Goal: Answer question/provide support: Share knowledge or assist other users

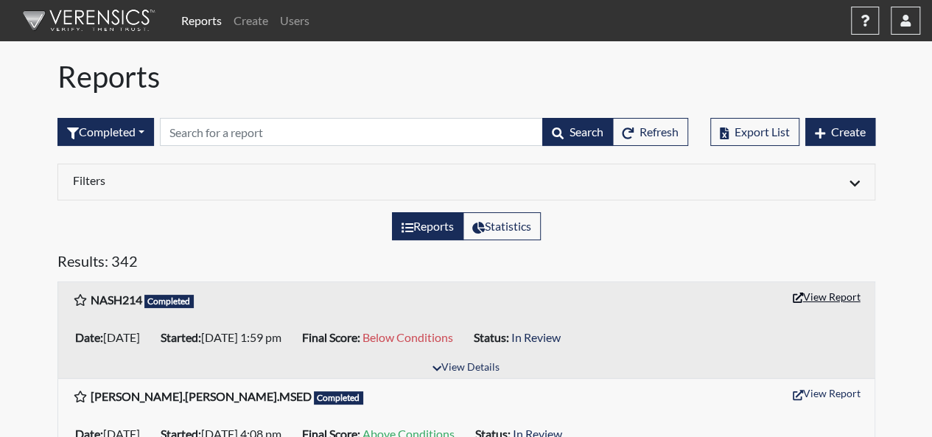
click at [828, 296] on button "View Report" at bounding box center [826, 296] width 81 height 23
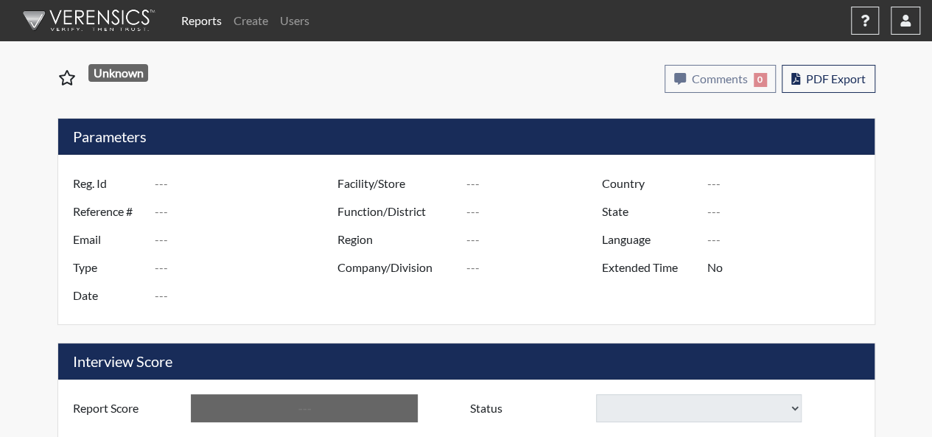
type input "NASH214"
type input "51051"
type input "[EMAIL_ADDRESS][DOMAIN_NAME]"
type input "Pre-Employment"
type input "[DATE]"
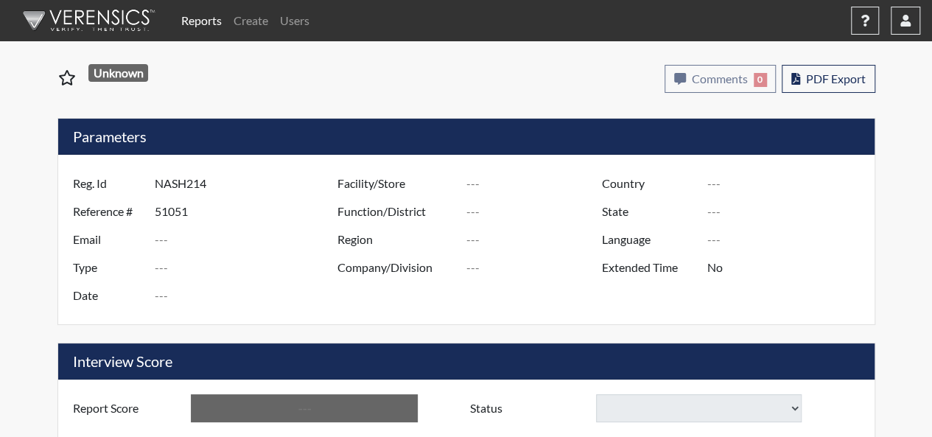
type input "[GEOGRAPHIC_DATA], [US_STATE]"
type input "[GEOGRAPHIC_DATA]"
type input "[US_STATE]"
type input "English"
type input "Below Conditions"
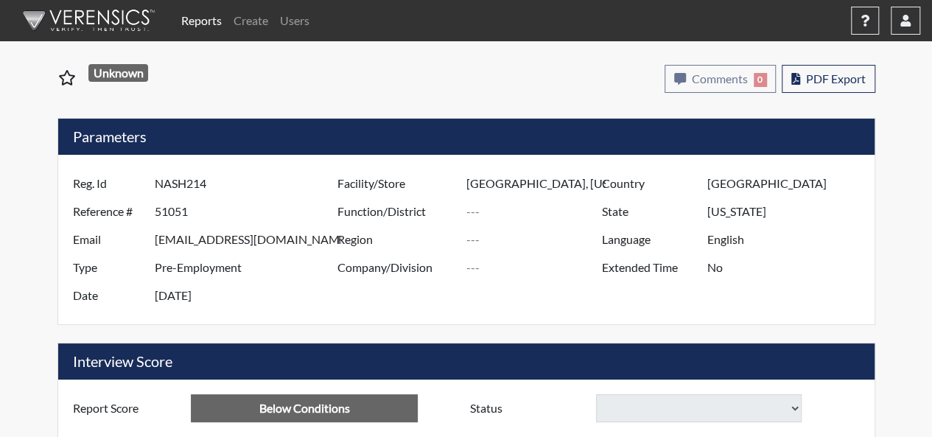
select select
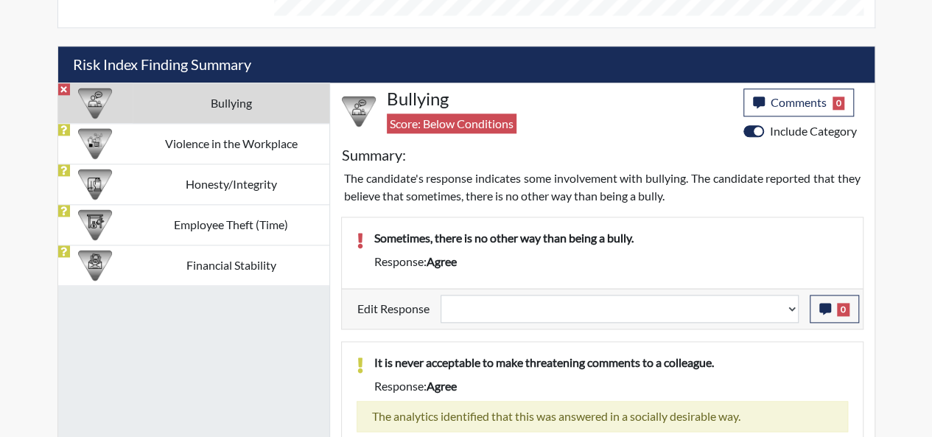
scroll to position [852, 0]
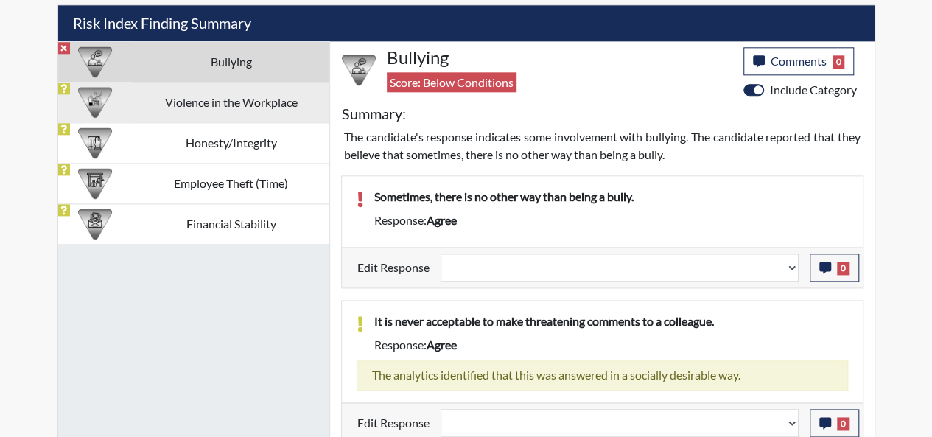
click at [212, 97] on td "Violence in the Workplace" at bounding box center [231, 102] width 196 height 41
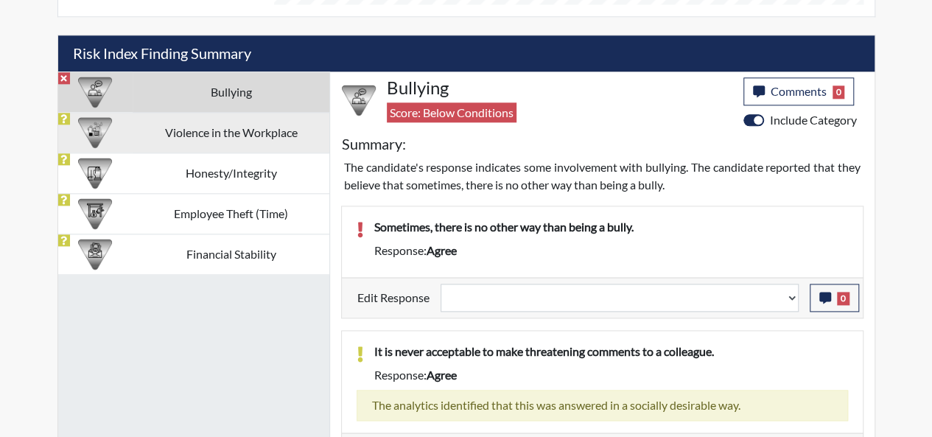
select select
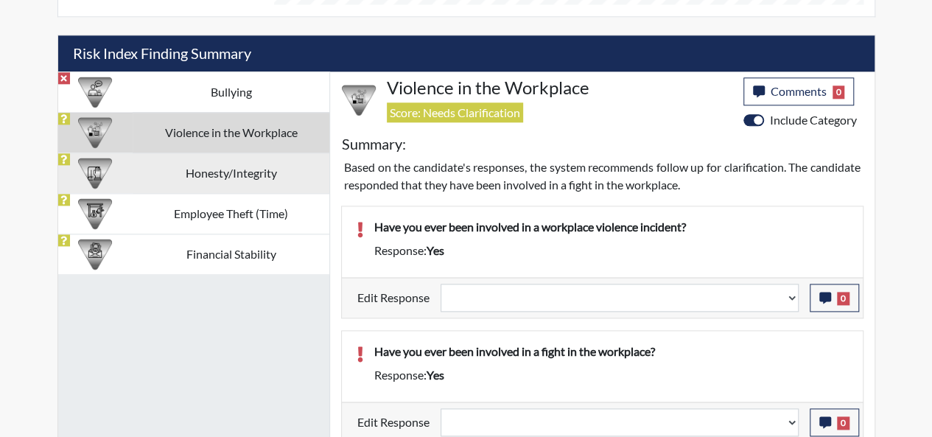
click at [208, 168] on td "Honesty/Integrity" at bounding box center [231, 173] width 196 height 41
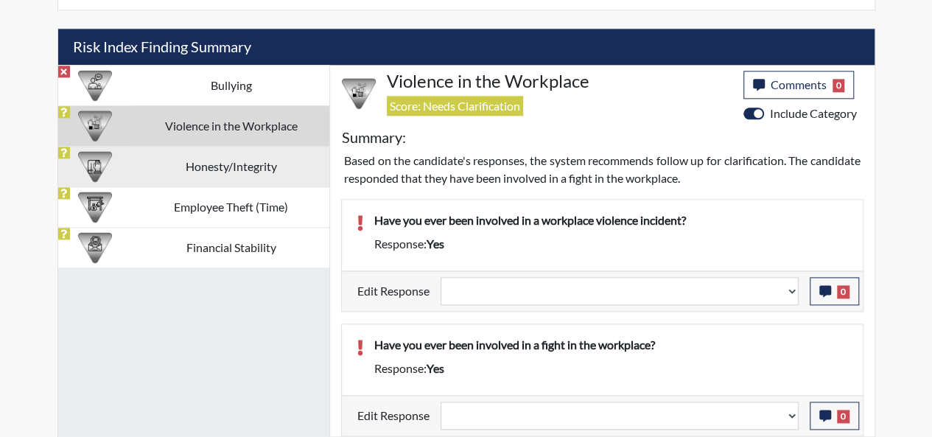
select select
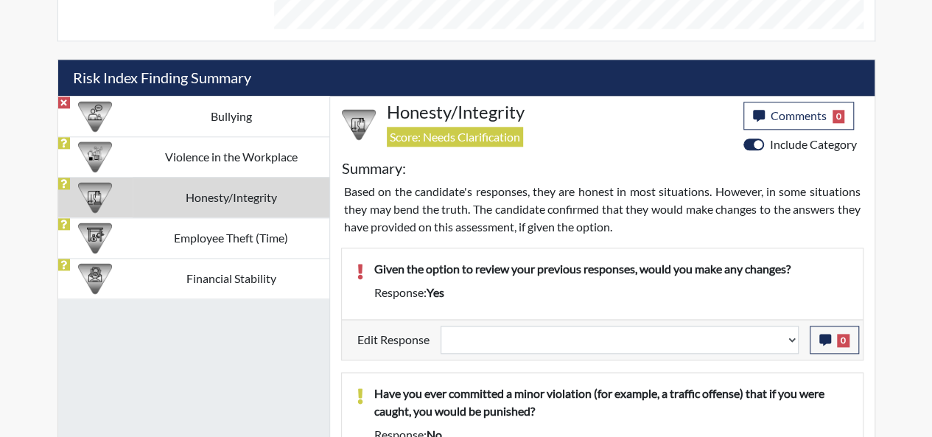
scroll to position [945, 0]
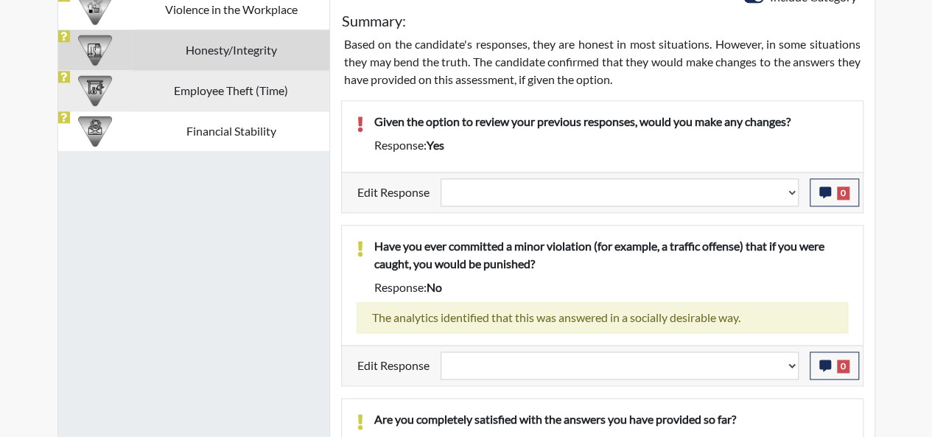
click at [190, 89] on td "Employee Theft (Time)" at bounding box center [231, 90] width 196 height 41
select select
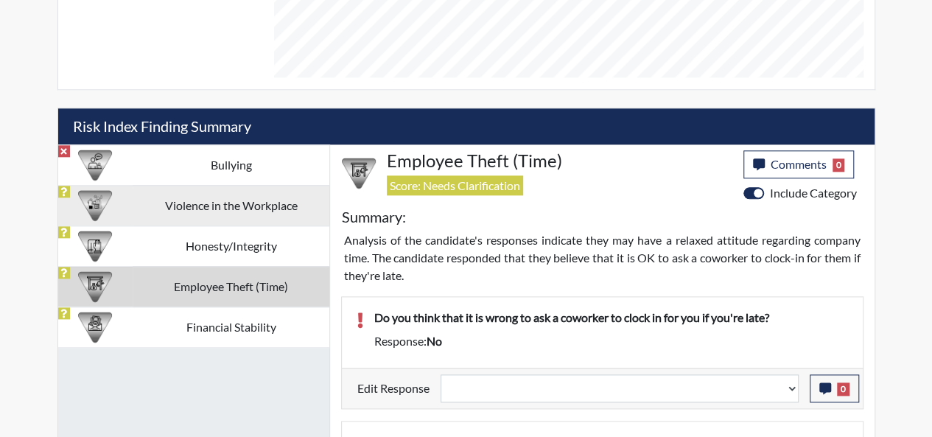
scroll to position [822, 0]
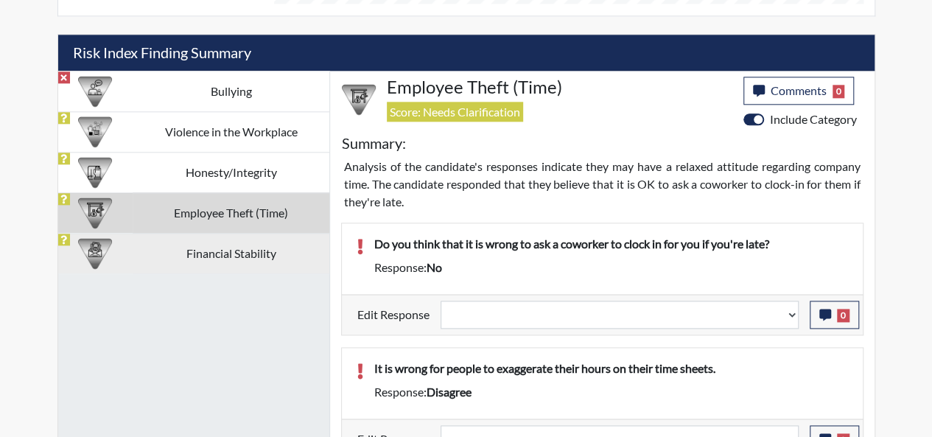
click at [209, 247] on td "Financial Stability" at bounding box center [231, 253] width 196 height 41
select select
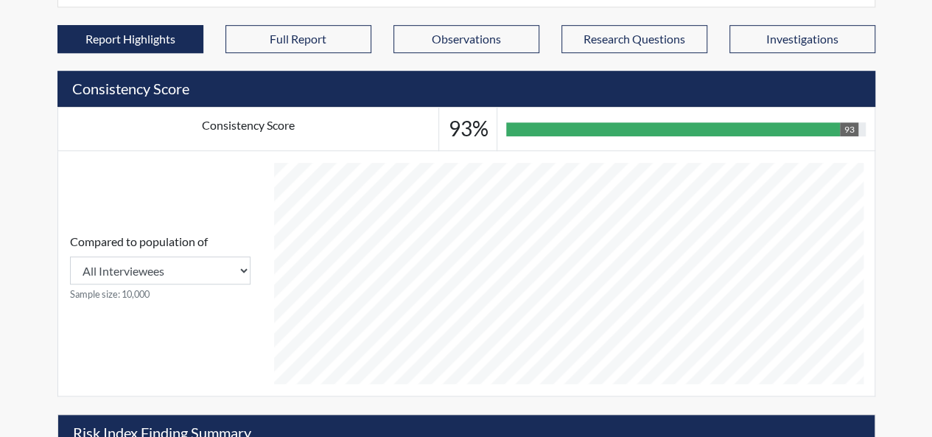
scroll to position [589, 0]
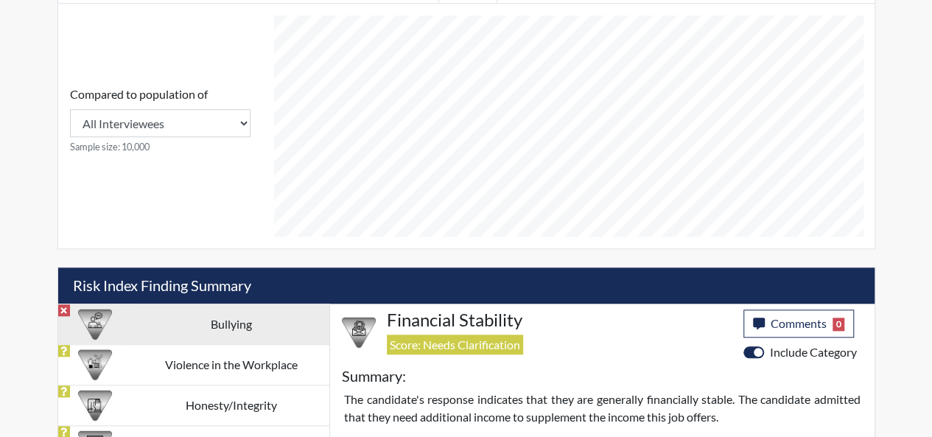
click at [228, 318] on td "Bullying" at bounding box center [231, 324] width 196 height 41
select select
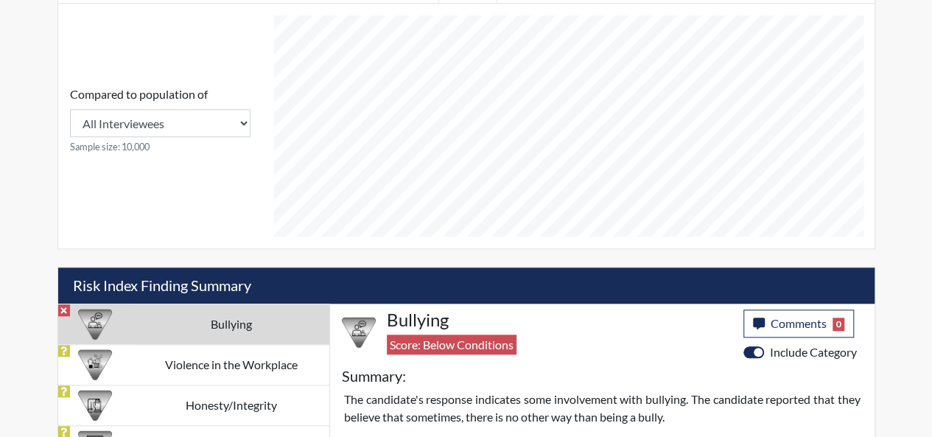
scroll to position [810, 0]
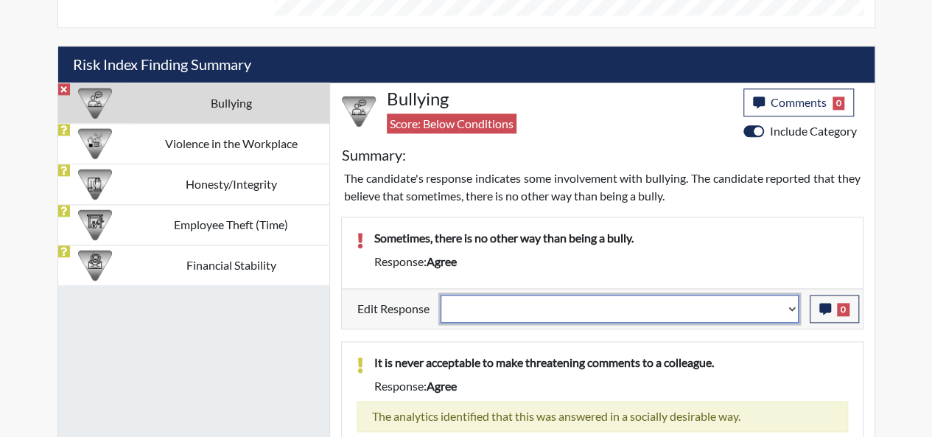
click at [795, 304] on select "Question is not relevant. Results will be updated. Reasonable explanation provi…" at bounding box center [620, 309] width 358 height 28
select select "reasonable-explanation-provided"
click at [441, 295] on select "Question is not relevant. Results will be updated. Reasonable explanation provi…" at bounding box center [620, 309] width 358 height 28
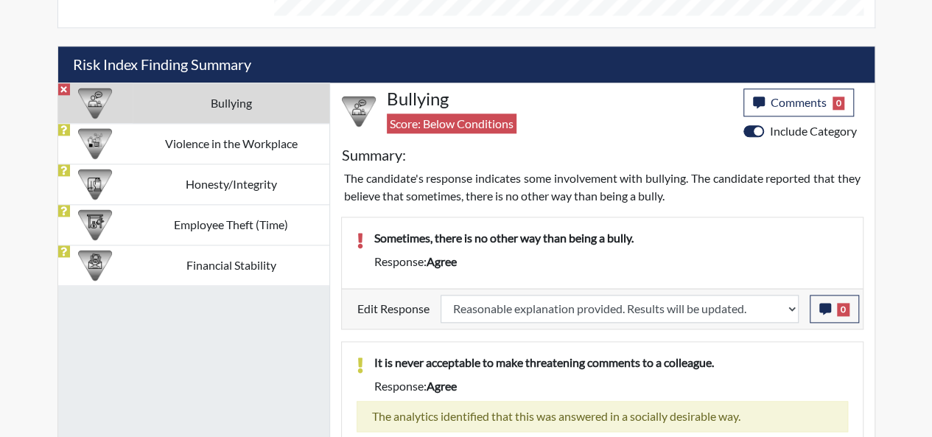
select select
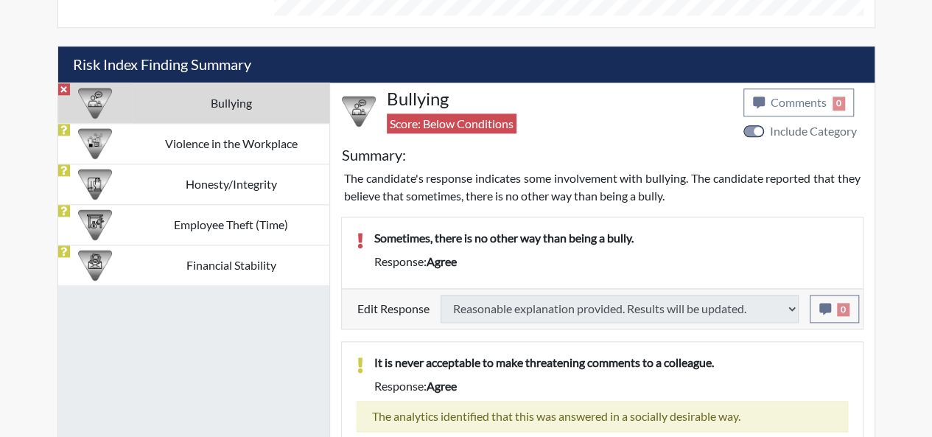
type input "Requires Clarification"
select select
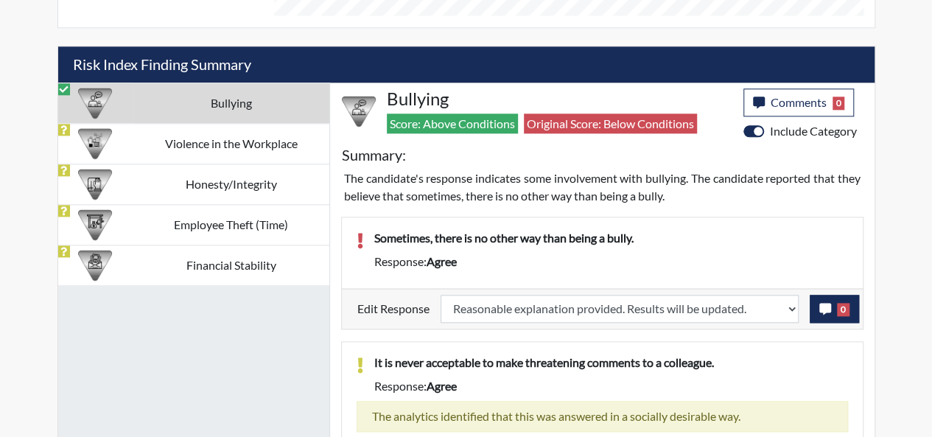
scroll to position [245, 613]
click at [847, 304] on span "0" at bounding box center [843, 309] width 13 height 13
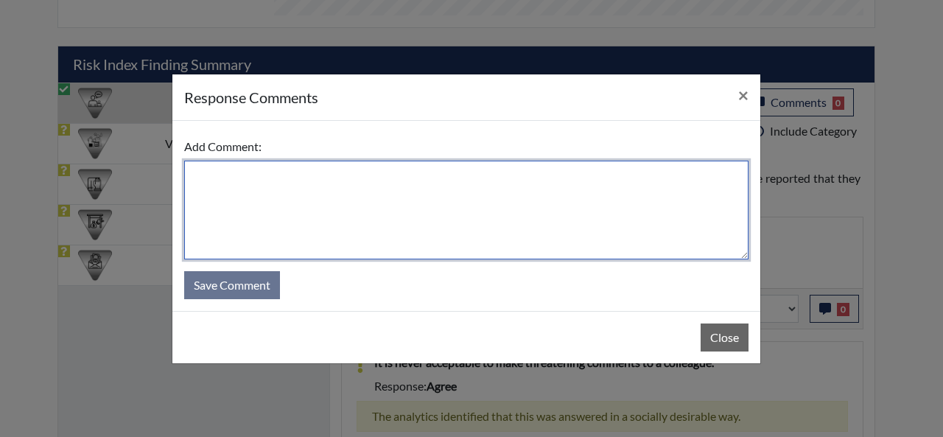
click at [211, 172] on textarea at bounding box center [466, 210] width 564 height 99
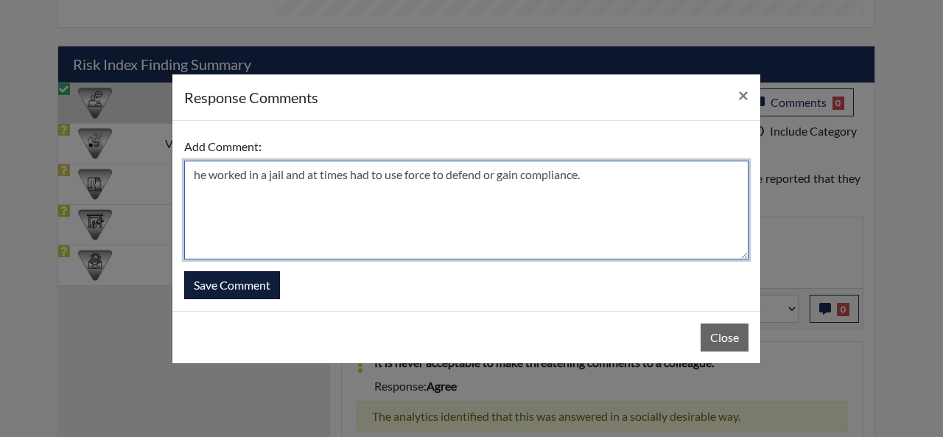
type textarea "he worked in a jail and at times had to use force to defend or gain compliance."
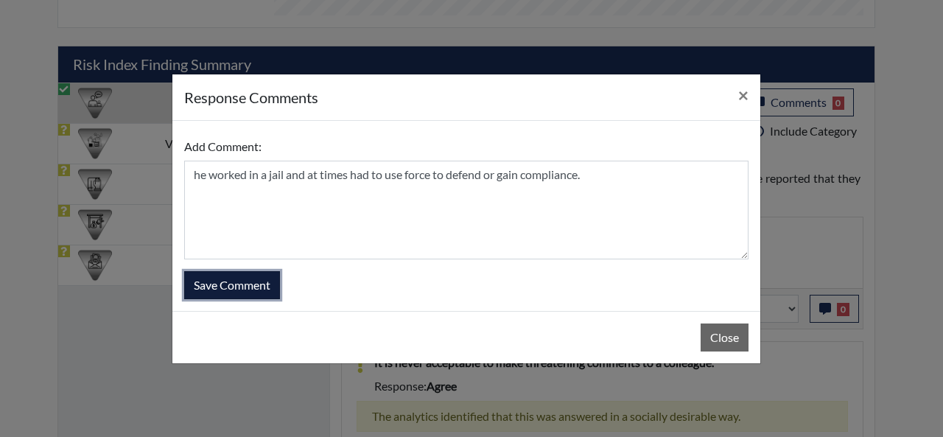
click at [250, 283] on button "Save Comment" at bounding box center [232, 285] width 96 height 28
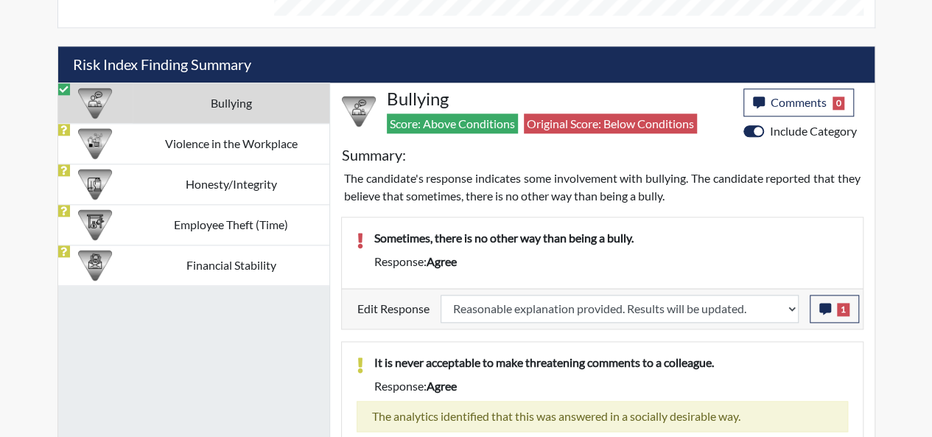
scroll to position [852, 0]
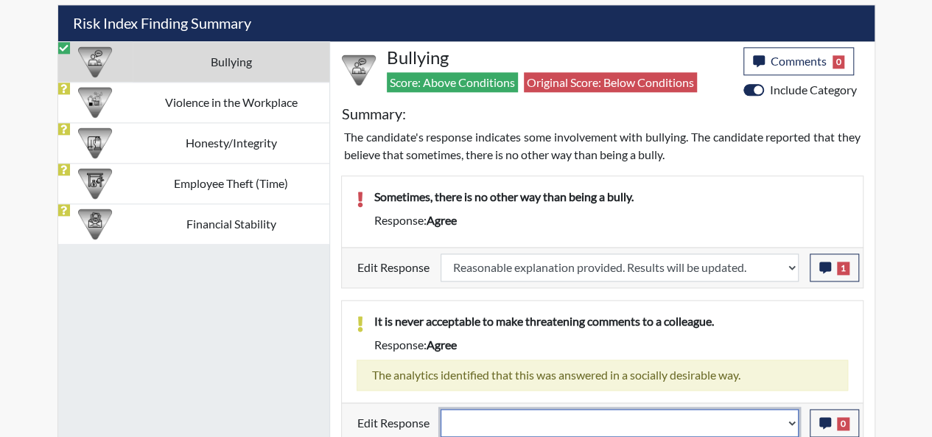
click at [793, 411] on select "Question is not relevant. Results will be updated. Reasonable explanation provi…" at bounding box center [620, 423] width 358 height 28
select select "reasonable-explanation-provided"
click at [441, 409] on select "Question is not relevant. Results will be updated. Reasonable explanation provi…" at bounding box center [620, 423] width 358 height 28
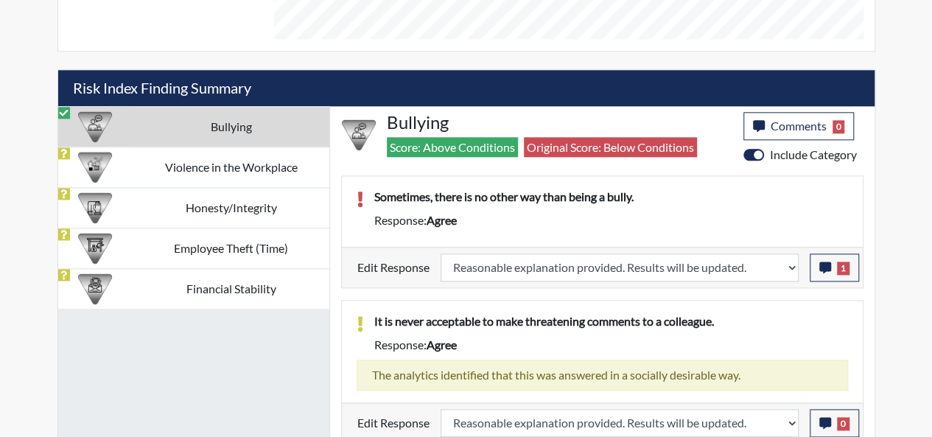
scroll to position [245, 613]
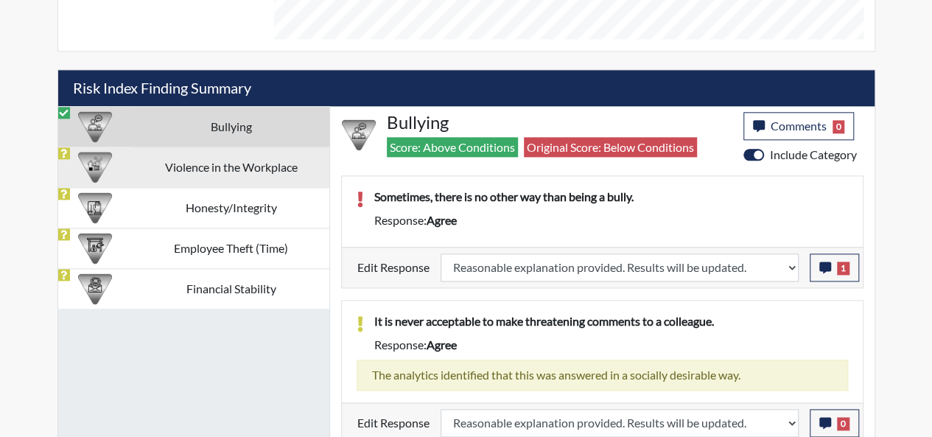
click at [195, 160] on td "Violence in the Workplace" at bounding box center [231, 167] width 196 height 41
select select
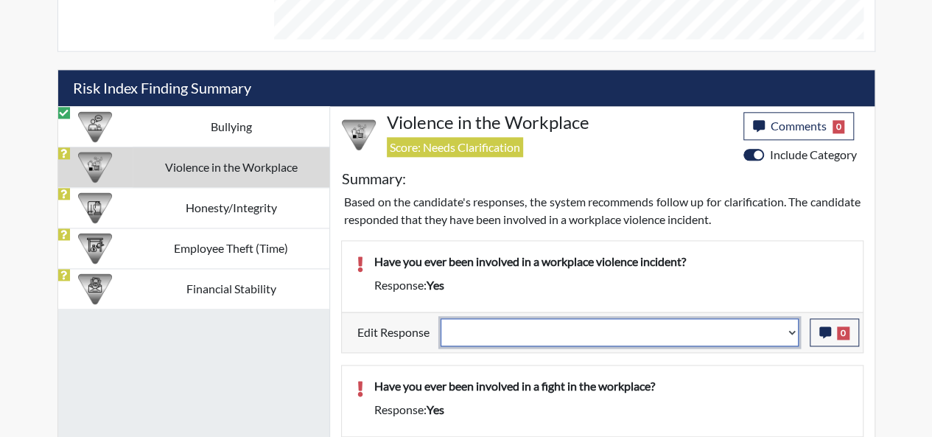
click at [794, 324] on select "Question is not relevant. Results will be updated. Reasonable explanation provi…" at bounding box center [620, 332] width 358 height 28
select select "reasonable-explanation-provided"
click at [441, 318] on select "Question is not relevant. Results will be updated. Reasonable explanation provi…" at bounding box center [620, 332] width 358 height 28
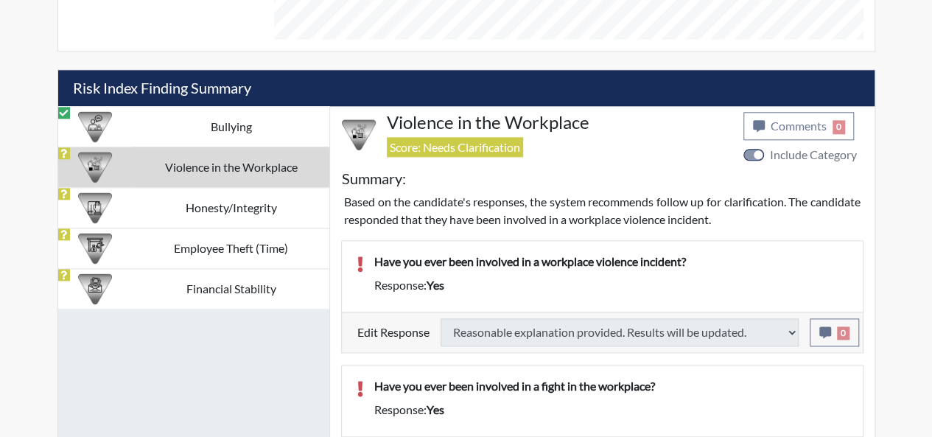
select select
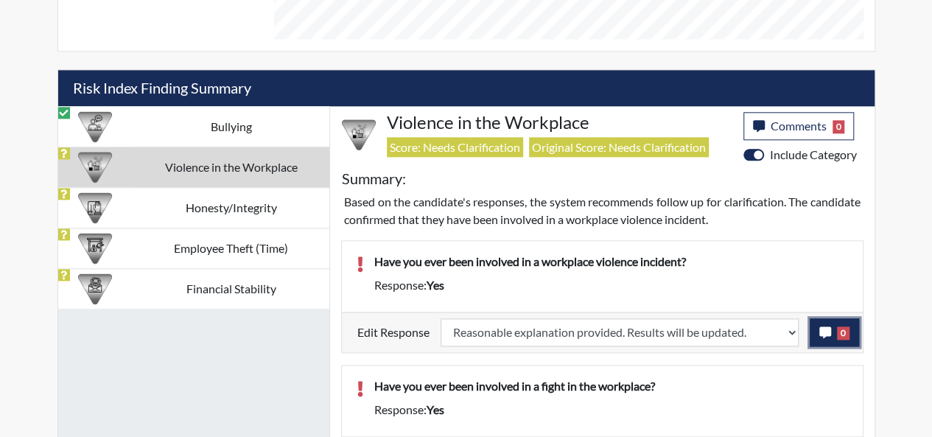
click at [846, 326] on span "0" at bounding box center [843, 332] width 13 height 13
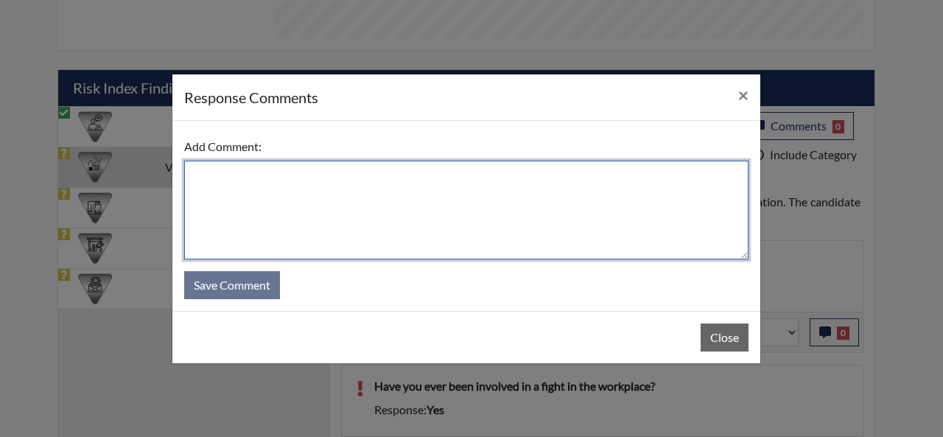
click at [210, 178] on textarea at bounding box center [466, 210] width 564 height 99
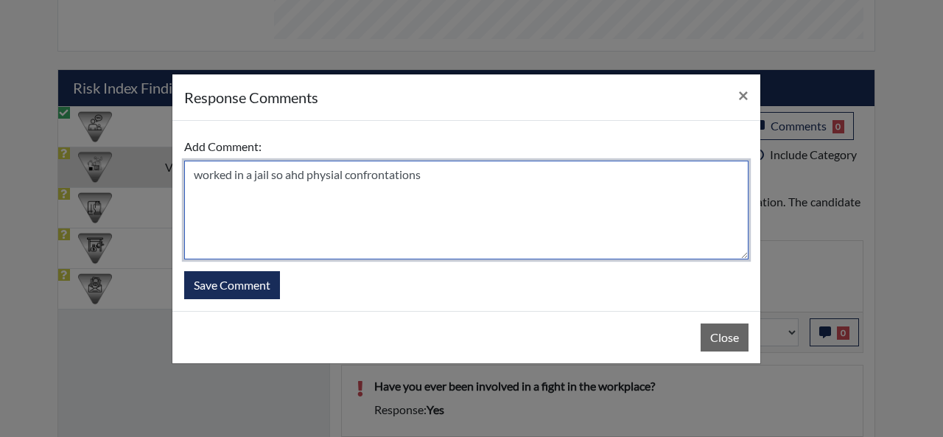
click at [292, 181] on textarea "worked in a jail so ahd physial confrontations" at bounding box center [466, 210] width 564 height 99
click at [334, 176] on textarea "worked in a jail so had physial confrontations" at bounding box center [466, 210] width 564 height 99
type textarea "worked in a jail so had physical confrontations"
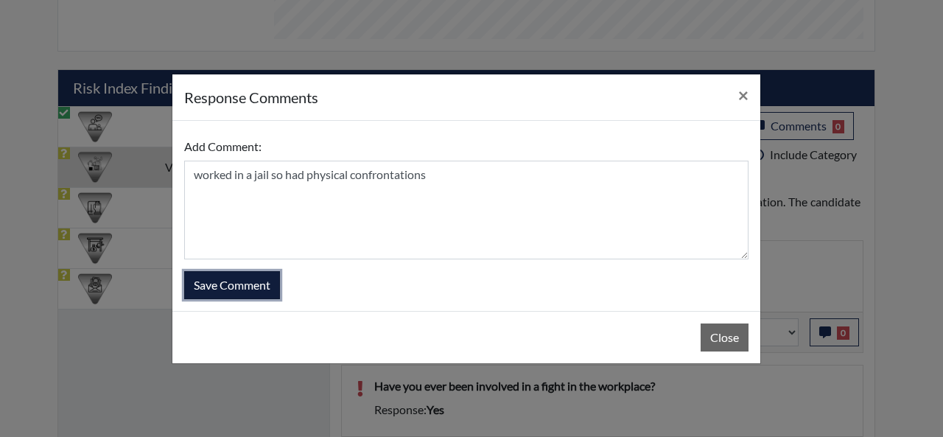
click at [248, 292] on button "Save Comment" at bounding box center [232, 285] width 96 height 28
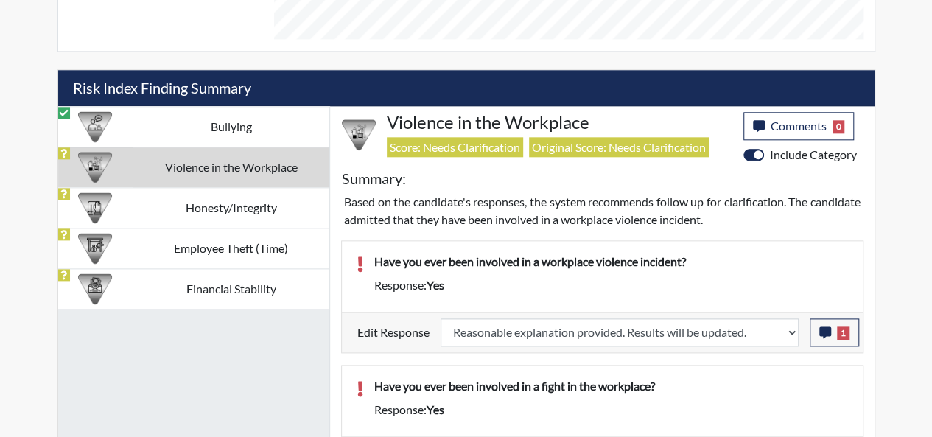
scroll to position [821, 0]
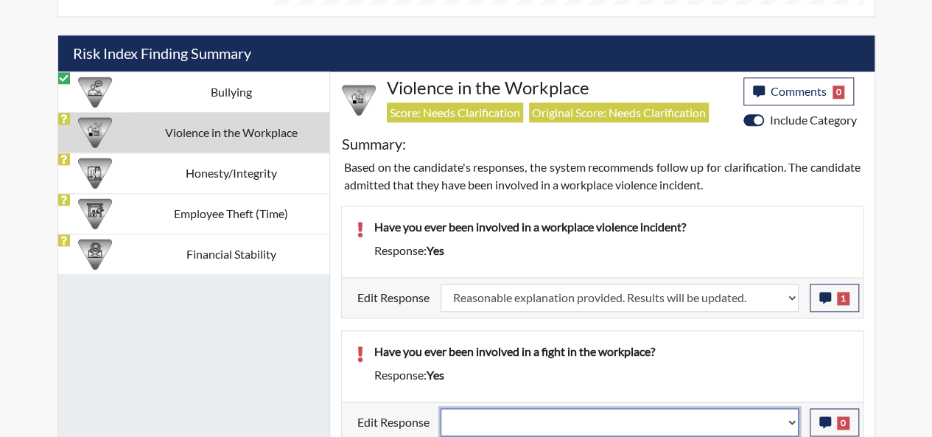
click at [788, 413] on select "Question is not relevant. Results will be updated. Reasonable explanation provi…" at bounding box center [620, 422] width 358 height 28
select select "reasonable-explanation-provided"
click at [441, 408] on select "Question is not relevant. Results will be updated. Reasonable explanation provi…" at bounding box center [620, 422] width 358 height 28
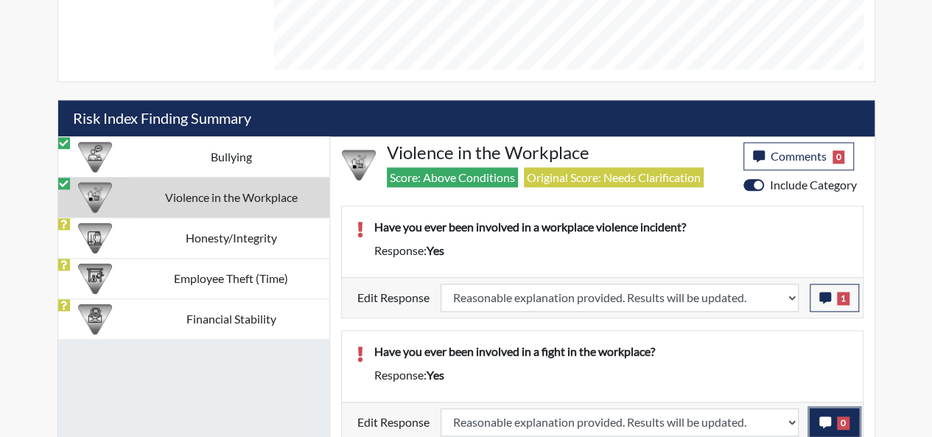
scroll to position [245, 613]
click at [847, 416] on span "0" at bounding box center [843, 422] width 13 height 13
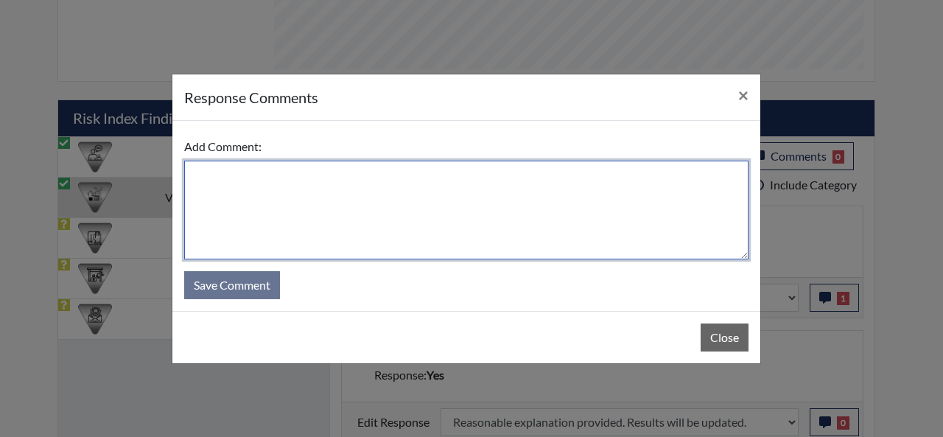
click at [212, 176] on textarea at bounding box center [466, 210] width 564 height 99
type textarea "worked in a jail."
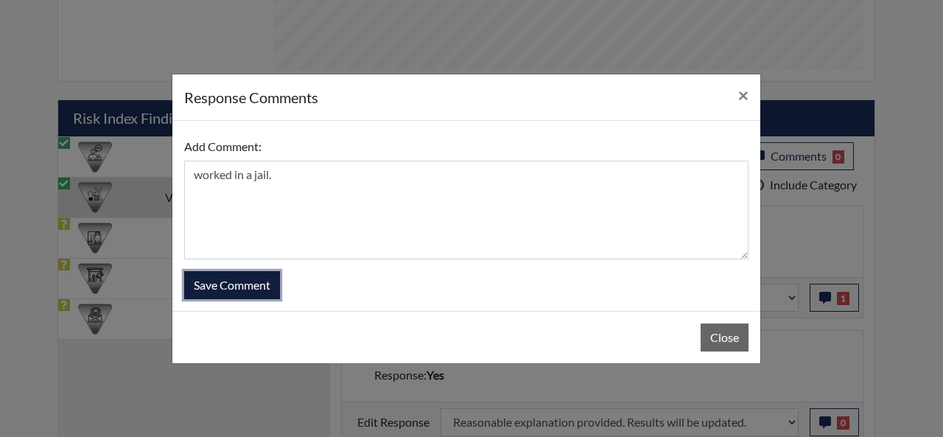
click at [250, 288] on button "Save Comment" at bounding box center [232, 285] width 96 height 28
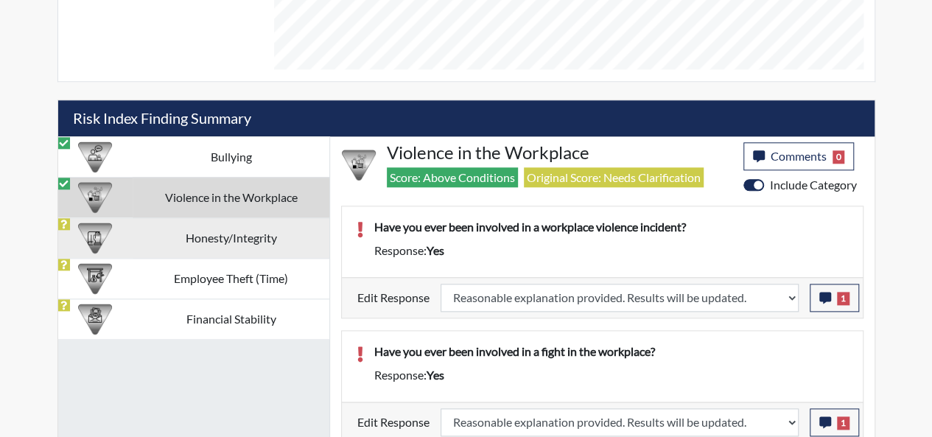
click at [253, 236] on td "Honesty/Integrity" at bounding box center [231, 237] width 196 height 41
select select
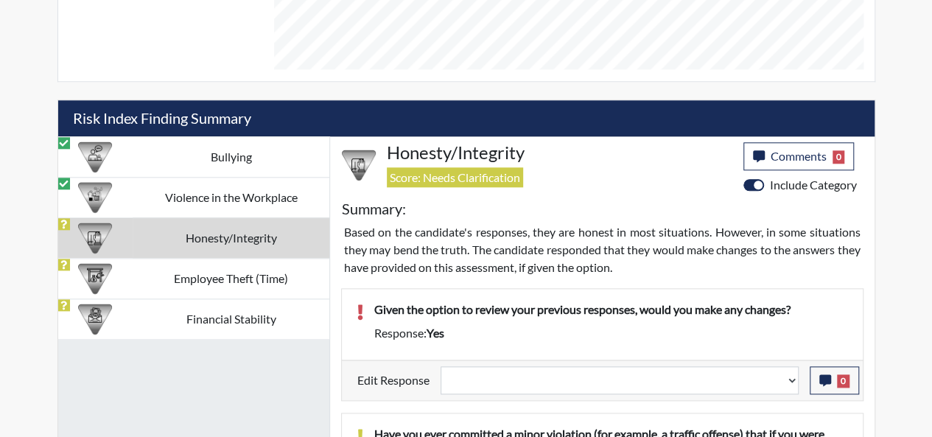
scroll to position [904, 0]
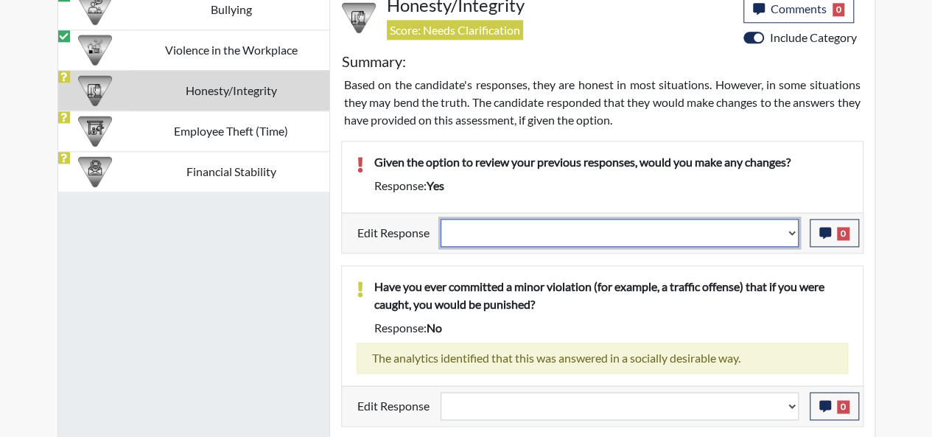
click at [793, 224] on select "Question is not relevant. Results will be updated. Reasonable explanation provi…" at bounding box center [620, 233] width 358 height 28
select select "reasonable-explanation-provided"
click at [441, 219] on select "Question is not relevant. Results will be updated. Reasonable explanation provi…" at bounding box center [620, 233] width 358 height 28
select select
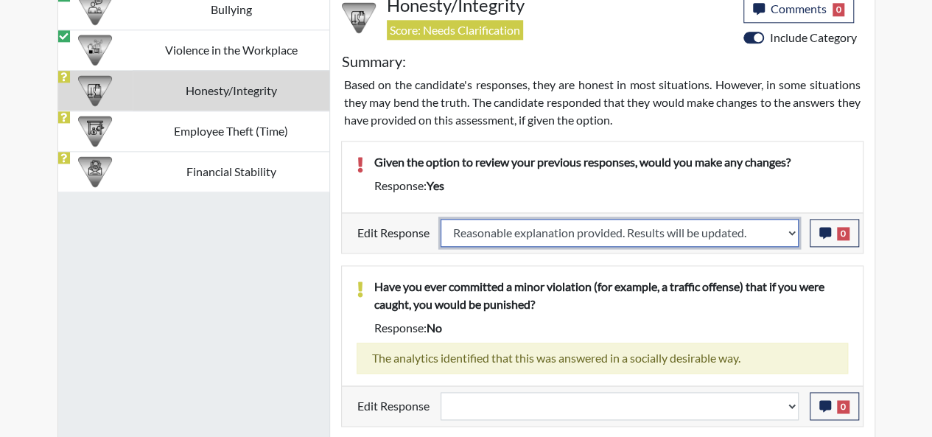
select select
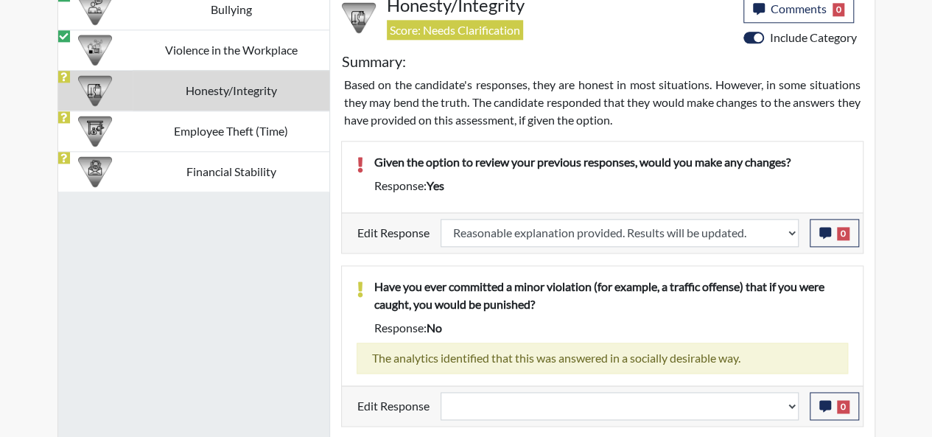
select select
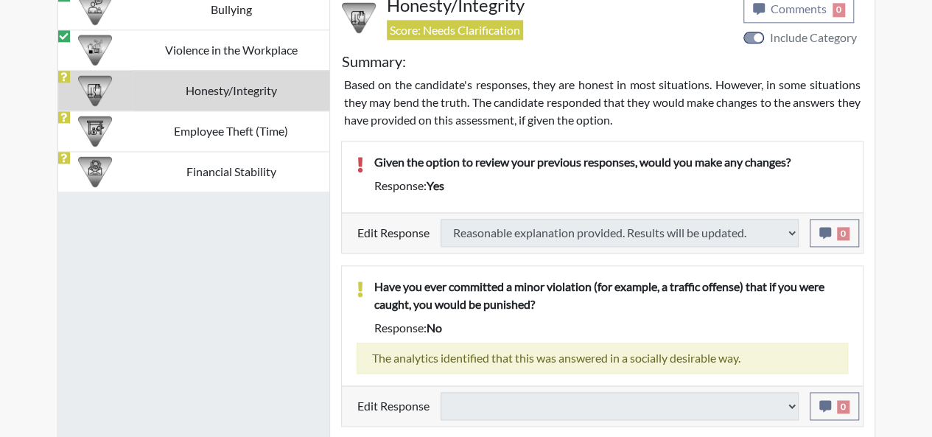
select select
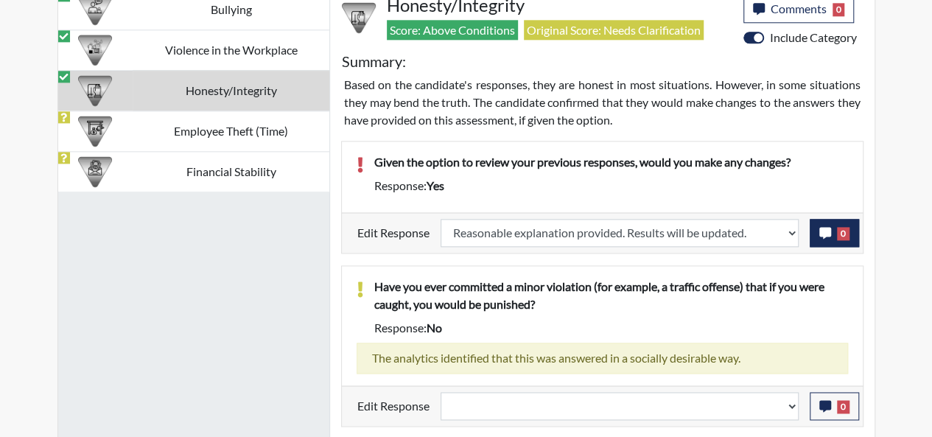
scroll to position [245, 613]
click at [847, 229] on span "0" at bounding box center [843, 233] width 13 height 13
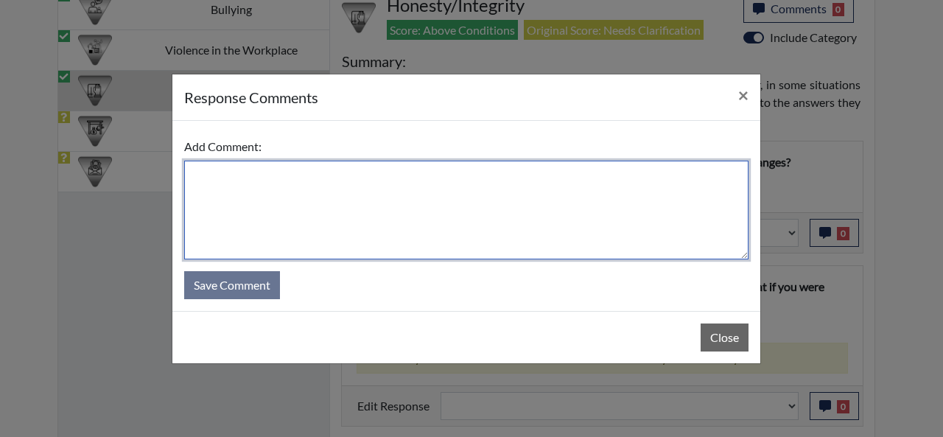
click at [228, 176] on textarea at bounding box center [466, 210] width 564 height 99
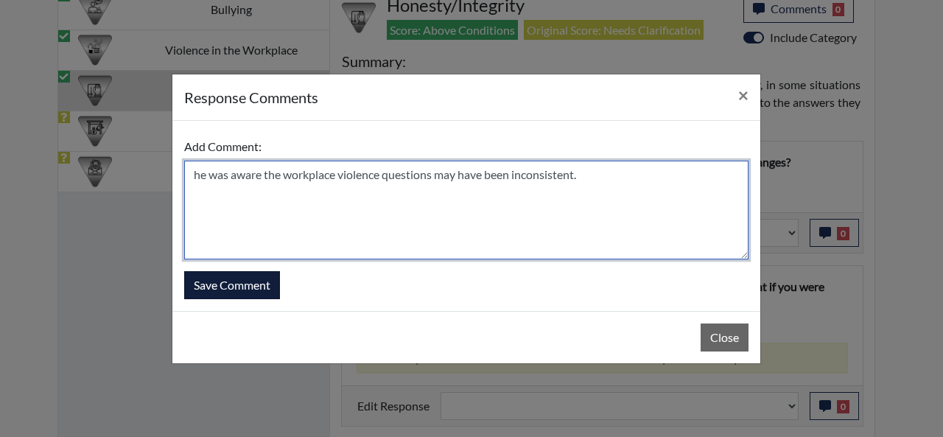
type textarea "he was aware the workplace violence questions may have been inconsistent."
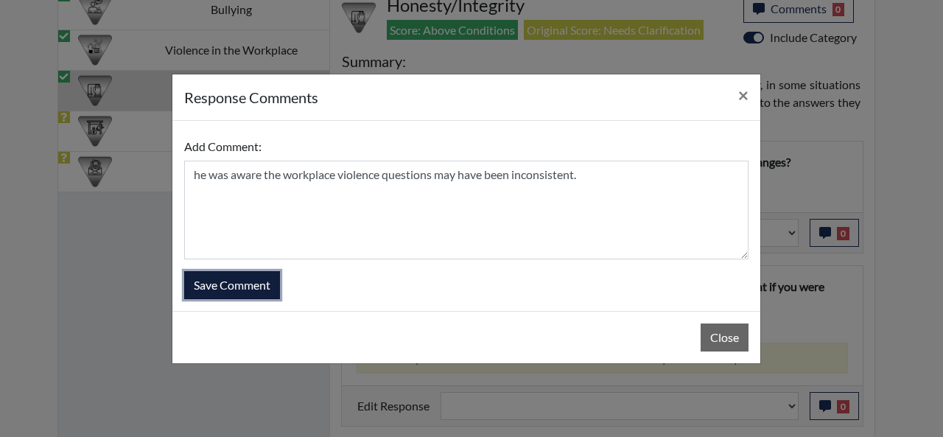
click at [261, 280] on button "Save Comment" at bounding box center [232, 285] width 96 height 28
select select
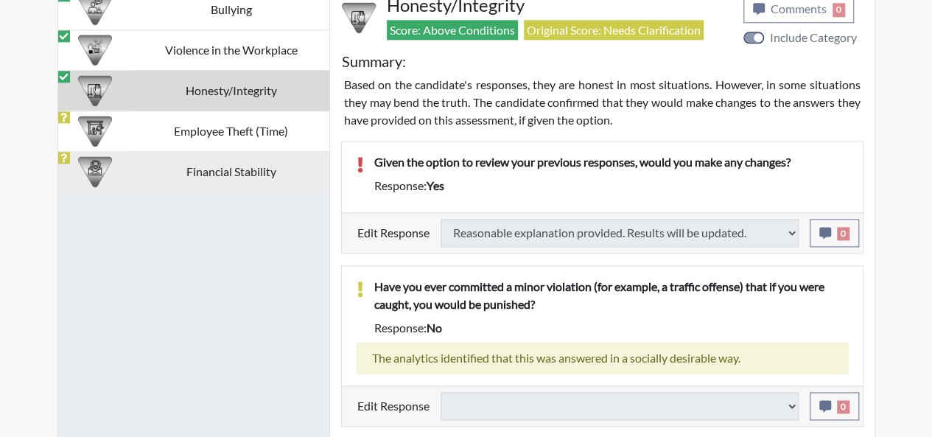
select select
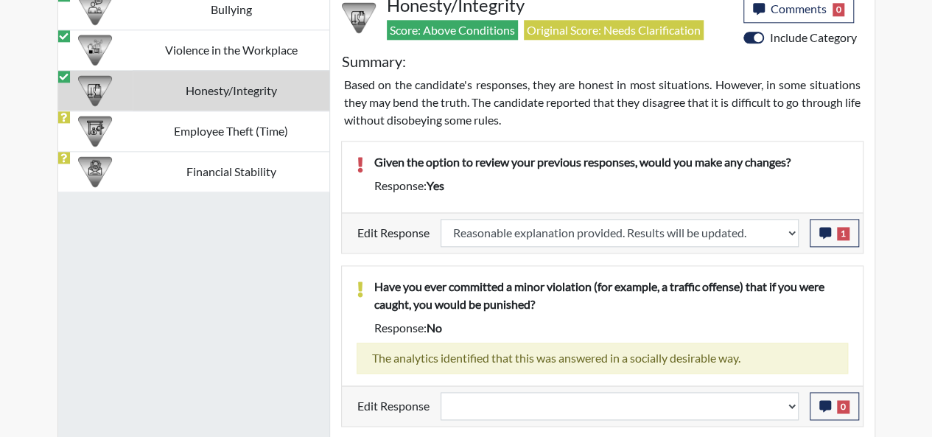
scroll to position [1051, 0]
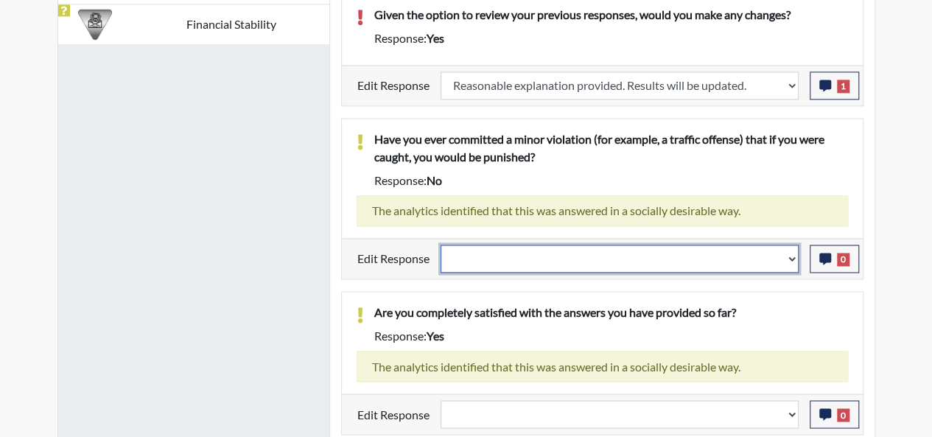
click at [791, 248] on select "Question is not relevant. Results will be updated. Reasonable explanation provi…" at bounding box center [620, 259] width 358 height 28
select select "reasonable-explanation-provided"
click at [441, 245] on select "Question is not relevant. Results will be updated. Reasonable explanation provi…" at bounding box center [620, 259] width 358 height 28
select select
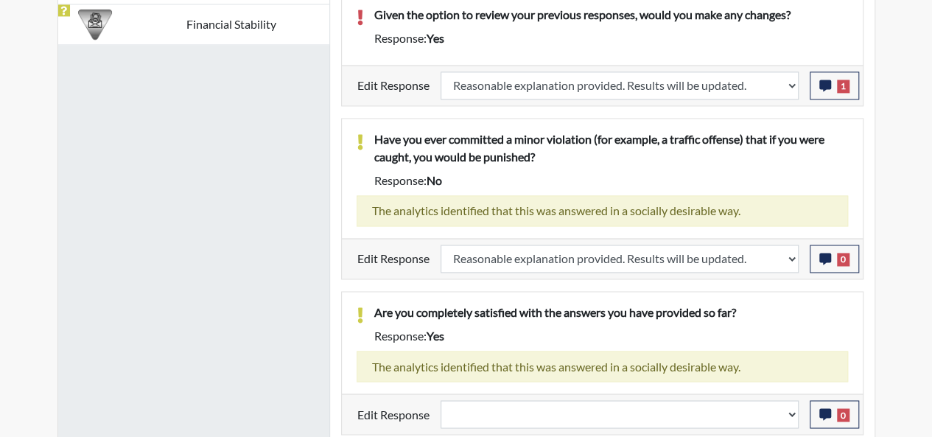
select select
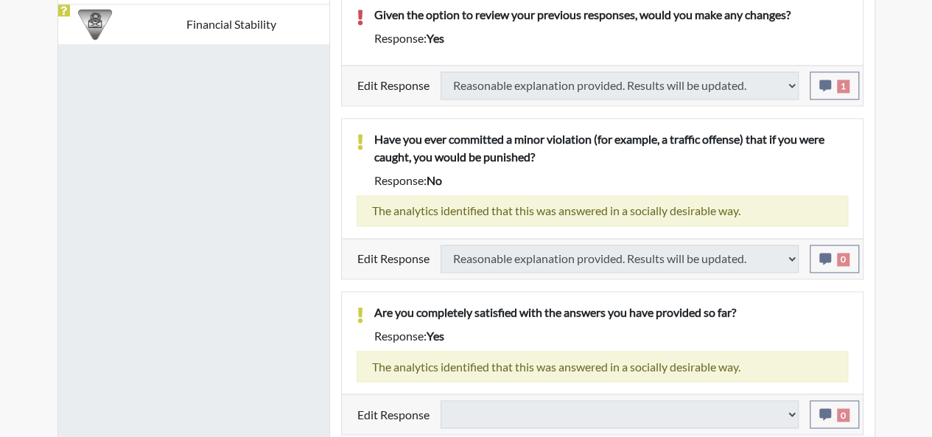
scroll to position [1166, 0]
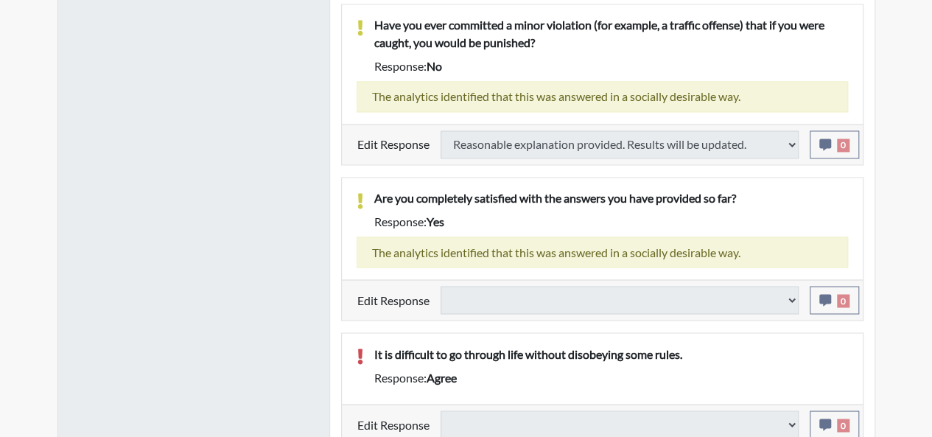
select select
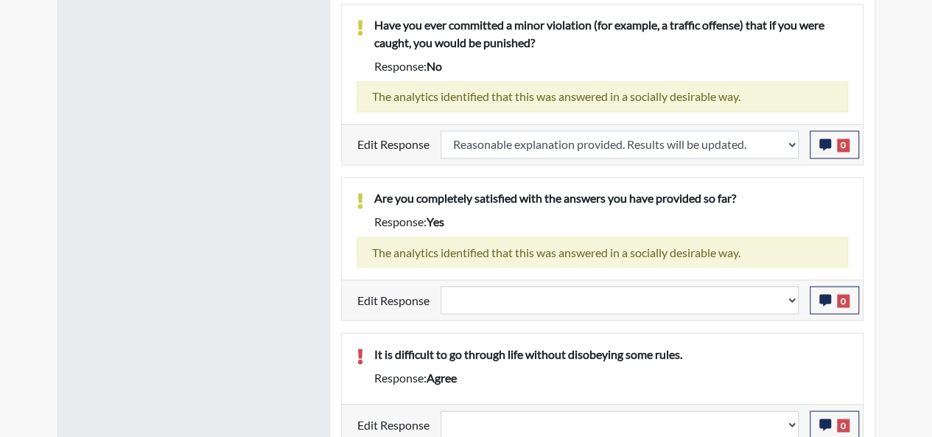
scroll to position [245, 613]
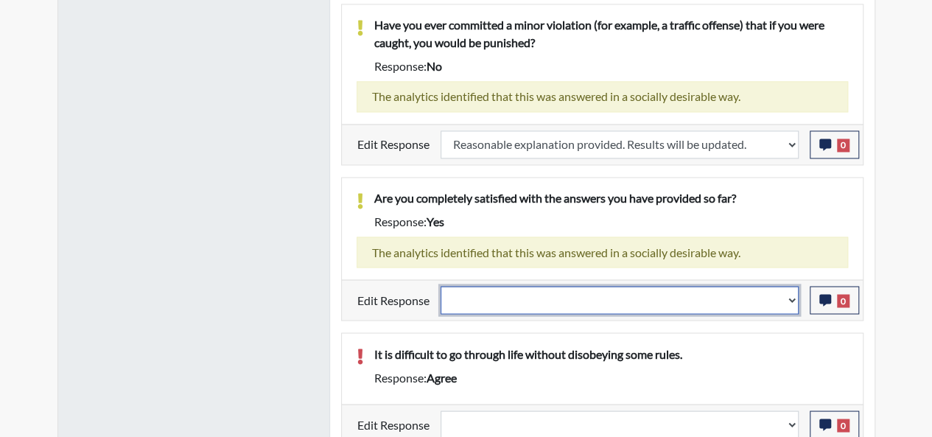
click at [793, 290] on select "Question is not relevant. Results will be updated. Reasonable explanation provi…" at bounding box center [620, 300] width 358 height 28
select select "reasonable-explanation-provided"
click at [441, 286] on select "Question is not relevant. Results will be updated. Reasonable explanation provi…" at bounding box center [620, 300] width 358 height 28
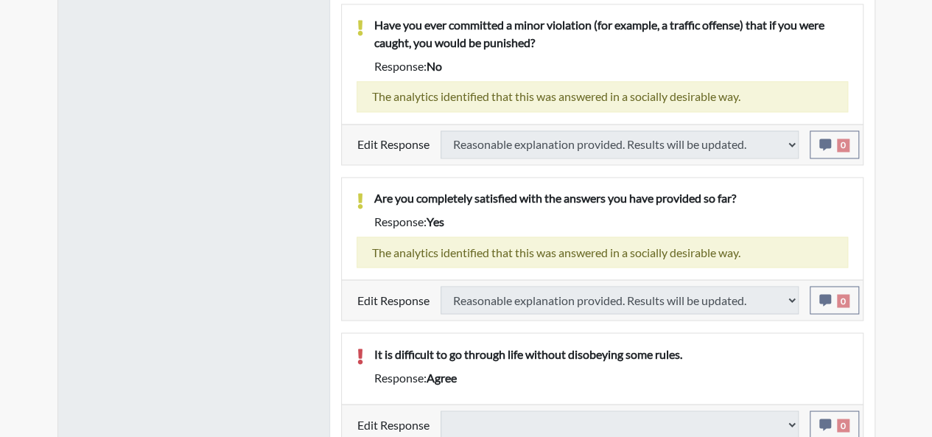
select select
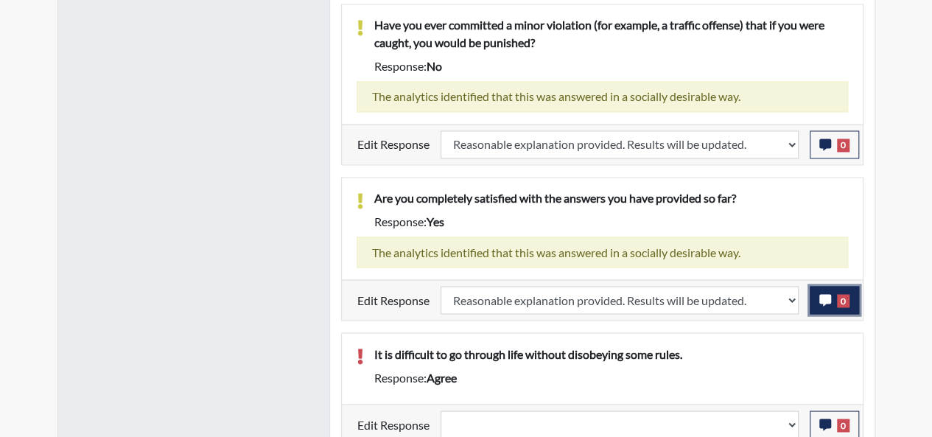
click at [847, 294] on span "0" at bounding box center [843, 300] width 13 height 13
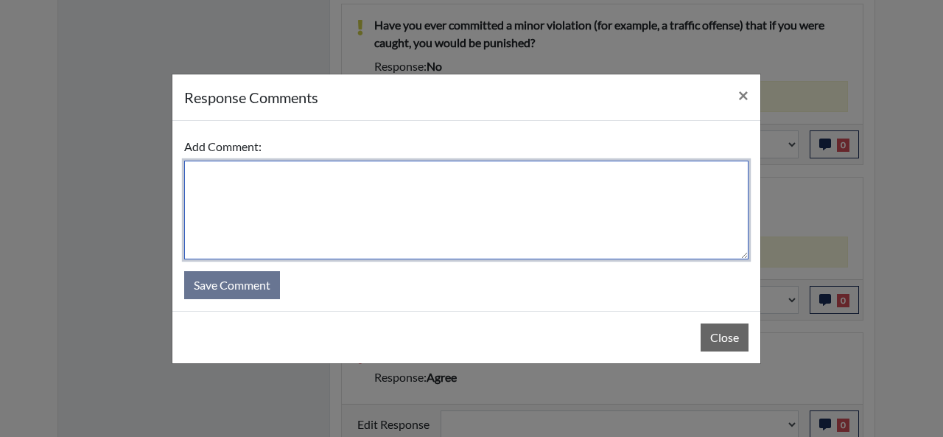
click at [223, 179] on textarea at bounding box center [466, 210] width 564 height 99
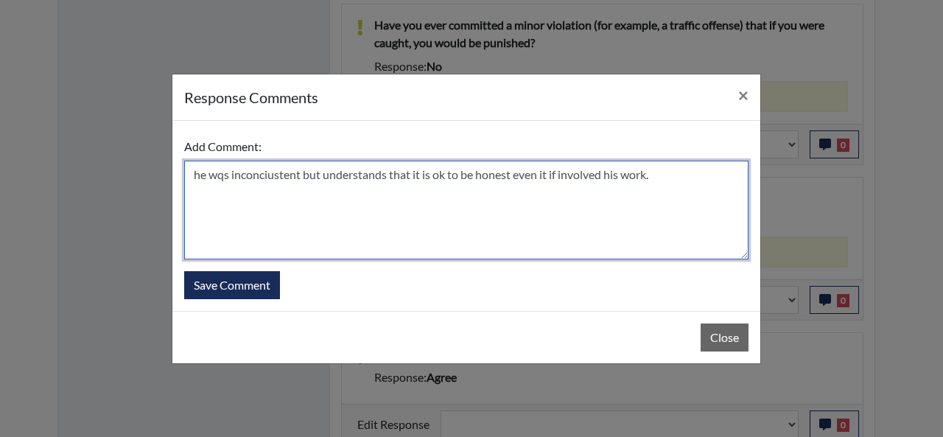
click at [226, 175] on textarea "he wqs inconciustent but understands that it is ok to be honest even it if invo…" at bounding box center [466, 210] width 564 height 99
click at [259, 174] on textarea "he was inconciustent but understands that it is ok to be honest even it if invo…" at bounding box center [466, 210] width 564 height 99
click at [275, 175] on textarea "he was inconsiustent but understands that it is ok to be honest even it if invo…" at bounding box center [466, 210] width 564 height 99
click at [661, 170] on textarea "he was inconsiustent but understands that it is ok to be honest even it if invo…" at bounding box center [466, 210] width 564 height 99
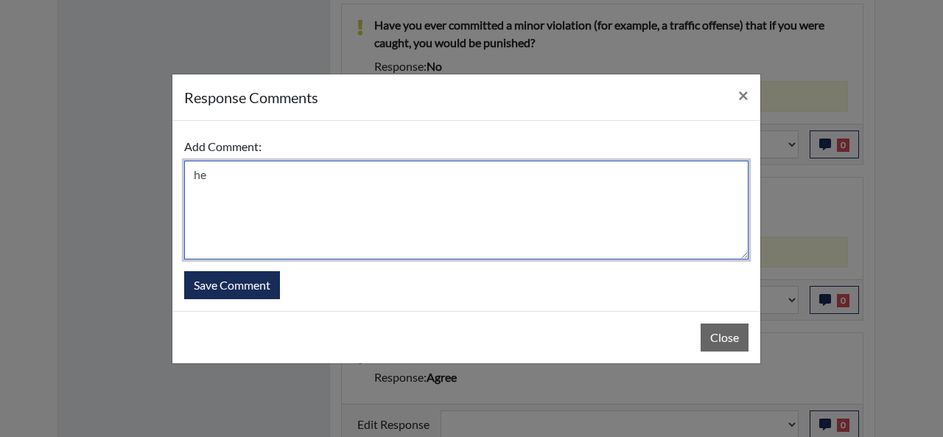
type textarea "h"
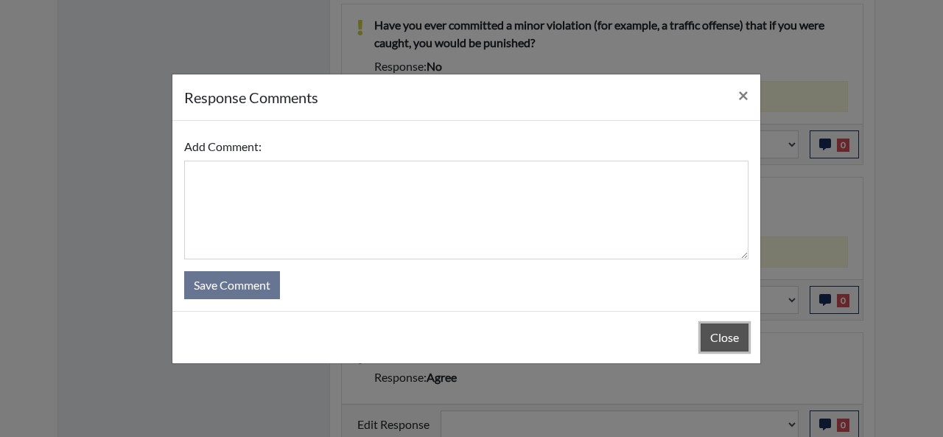
click at [725, 334] on button "Close" at bounding box center [725, 337] width 48 height 28
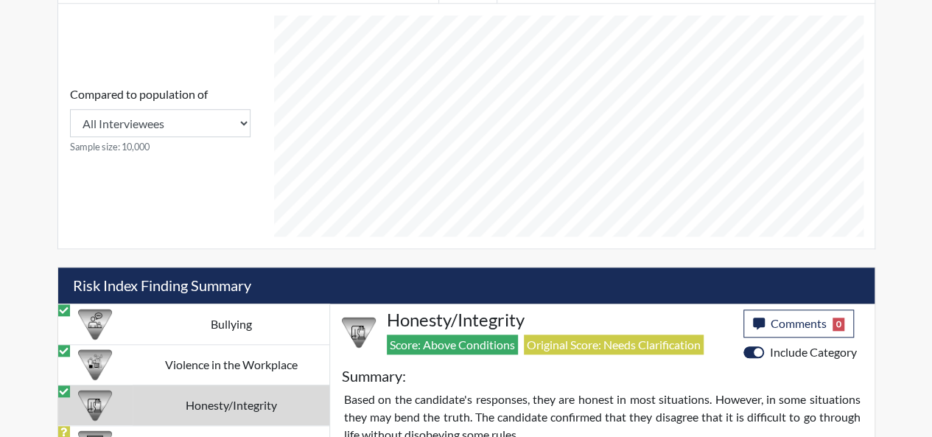
scroll to position [810, 0]
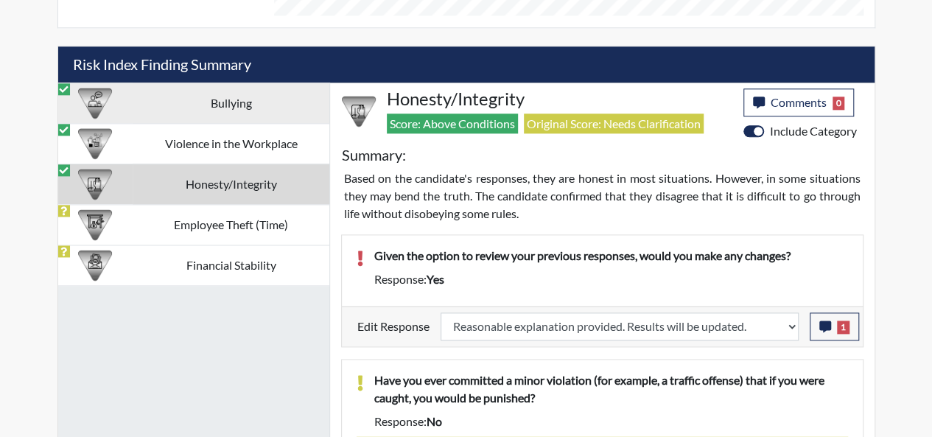
click at [220, 91] on td "Bullying" at bounding box center [231, 103] width 196 height 41
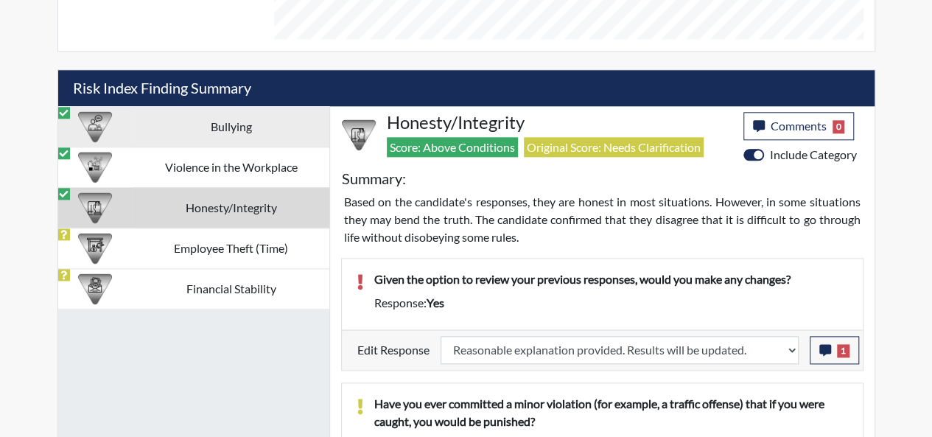
select select "reasonable-explanation-provided"
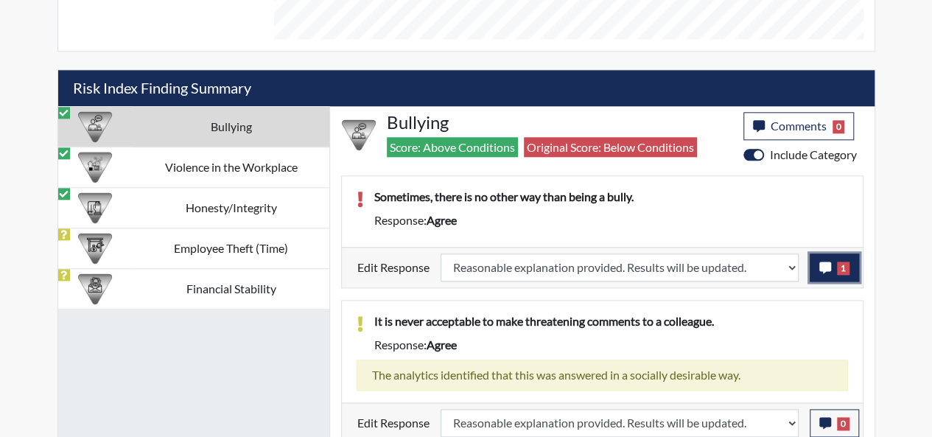
click at [841, 265] on span "1" at bounding box center [843, 268] width 13 height 13
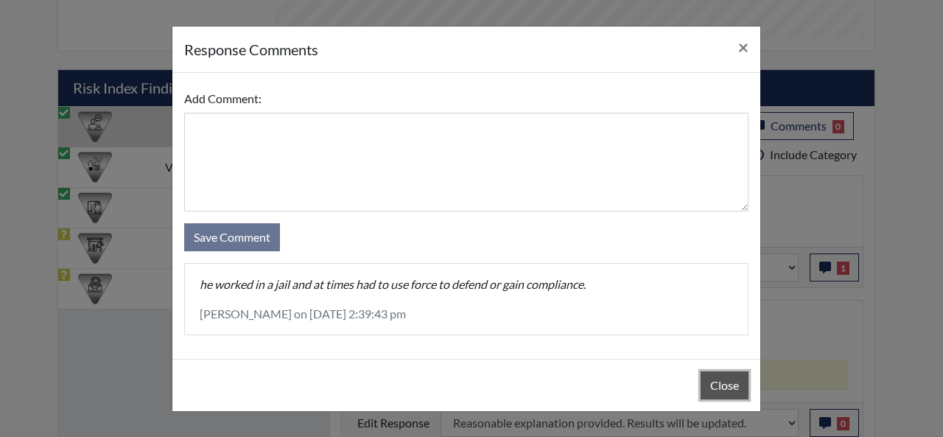
click at [726, 388] on button "Close" at bounding box center [725, 385] width 48 height 28
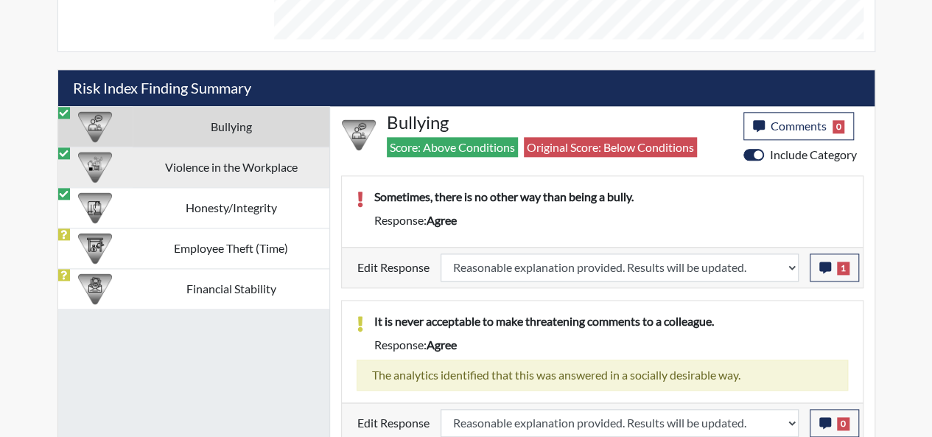
click at [207, 164] on td "Violence in the Workplace" at bounding box center [231, 167] width 196 height 41
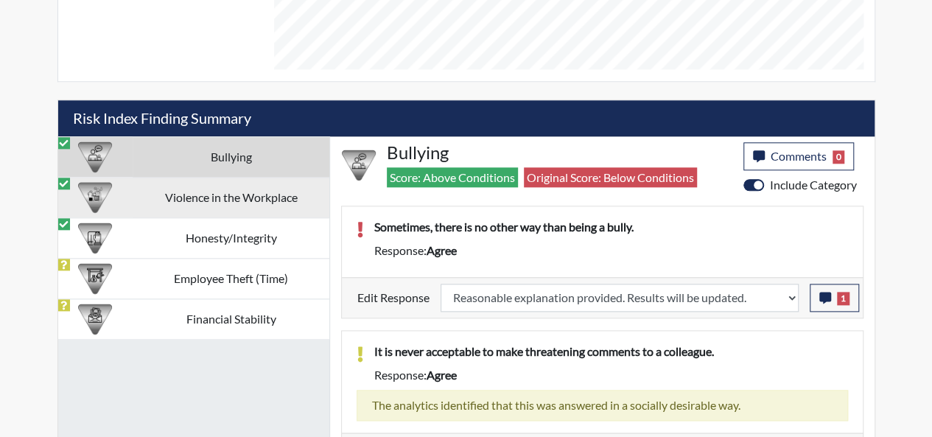
select select "reasonable-explanation-provided"
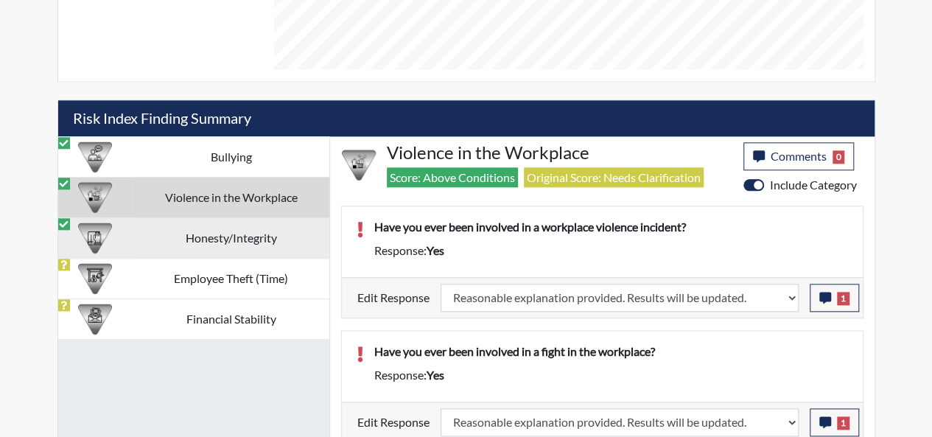
click at [206, 236] on td "Honesty/Integrity" at bounding box center [231, 237] width 196 height 41
select select "reasonable-explanation-provided"
select select
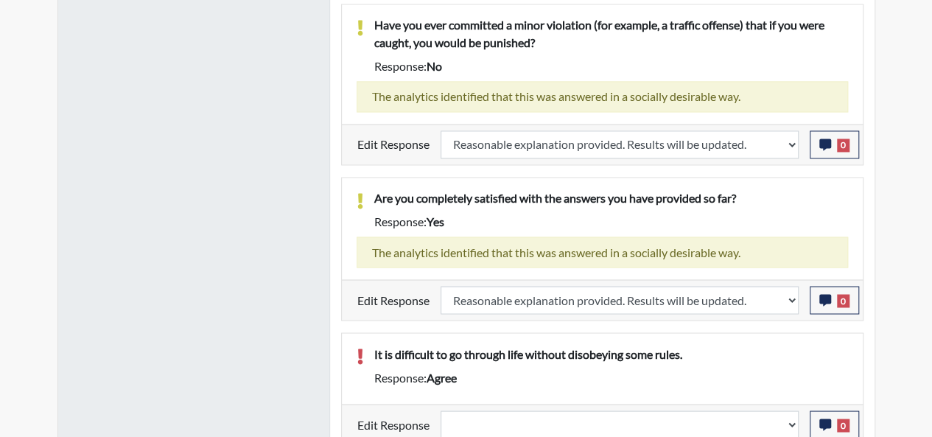
scroll to position [871, 0]
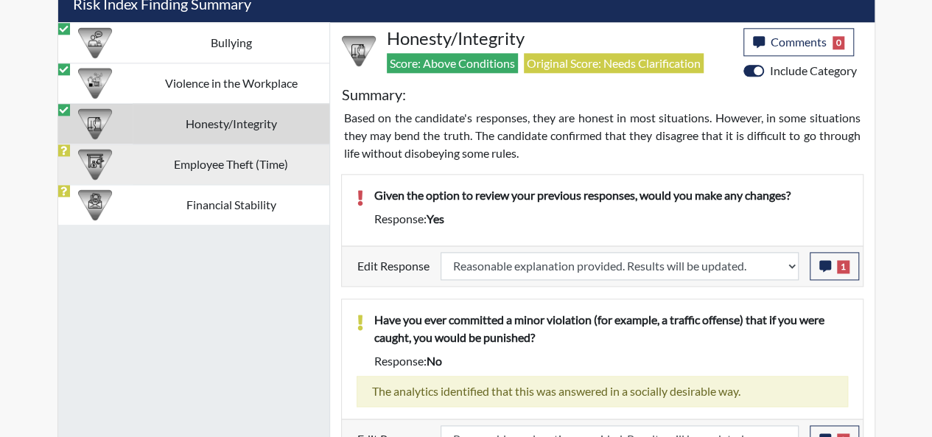
click at [195, 158] on td "Employee Theft (Time)" at bounding box center [231, 164] width 196 height 41
select select
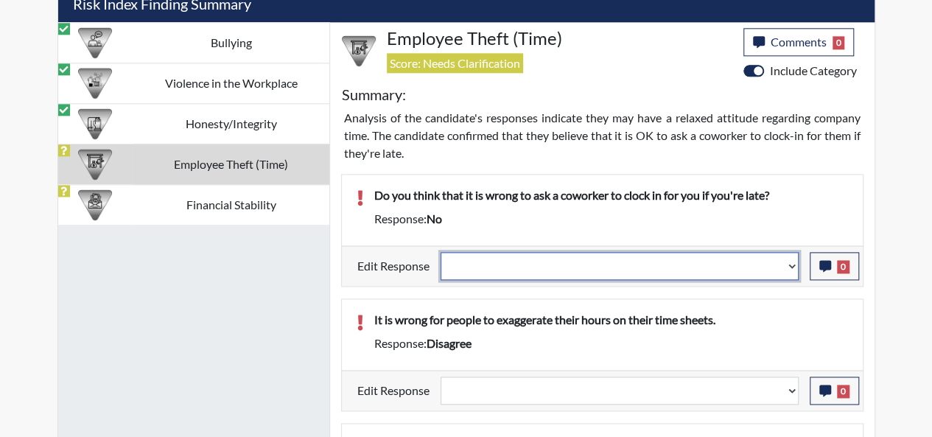
click at [793, 256] on select "Question is not relevant. Results will be updated. Reasonable explanation provi…" at bounding box center [620, 266] width 358 height 28
select select "reasonable-explanation-provided"
click at [441, 252] on select "Question is not relevant. Results will be updated. Reasonable explanation provi…" at bounding box center [620, 266] width 358 height 28
select select
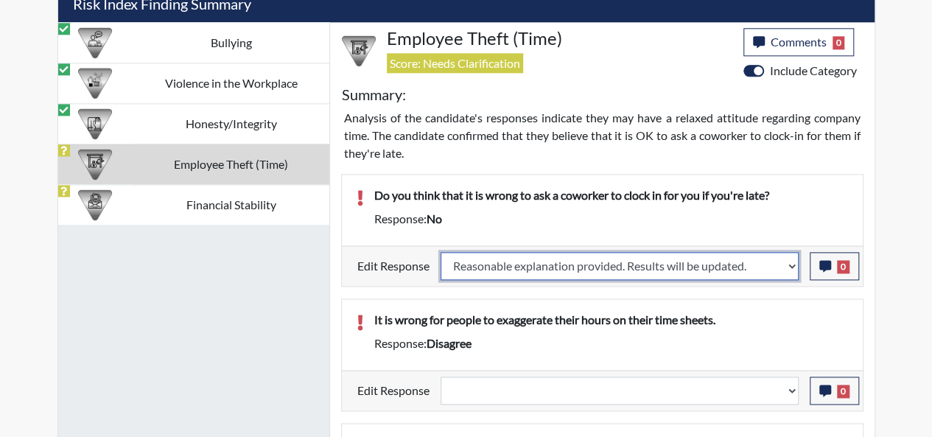
select select
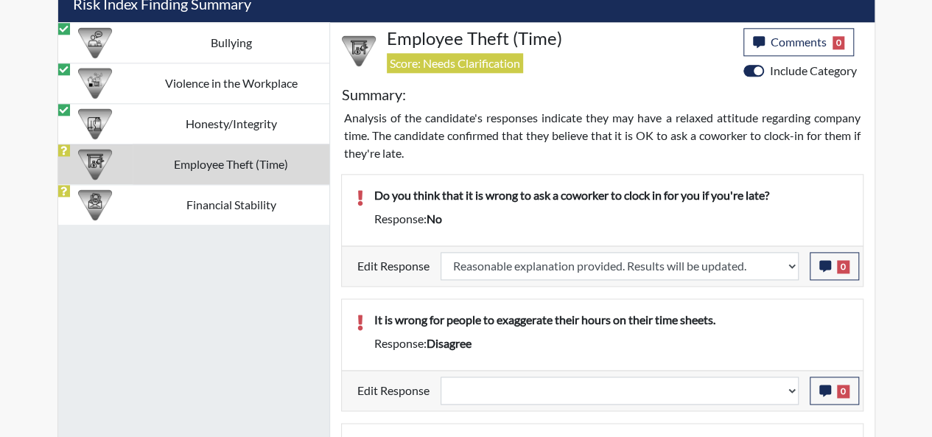
select select
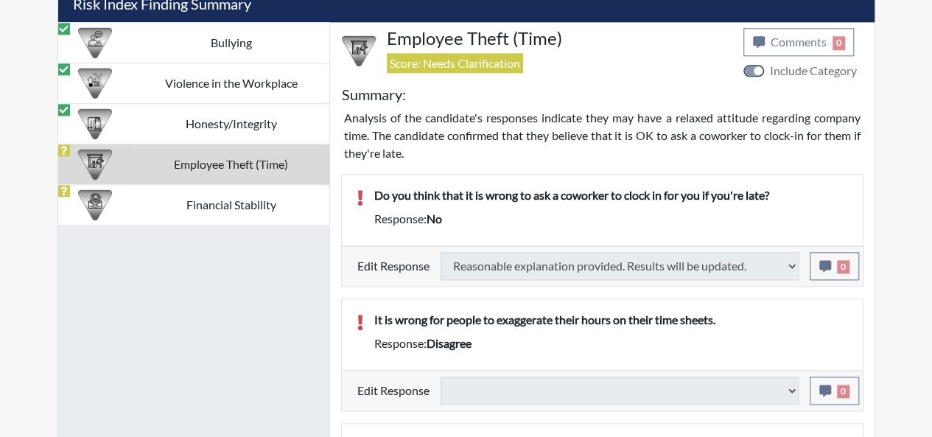
select select
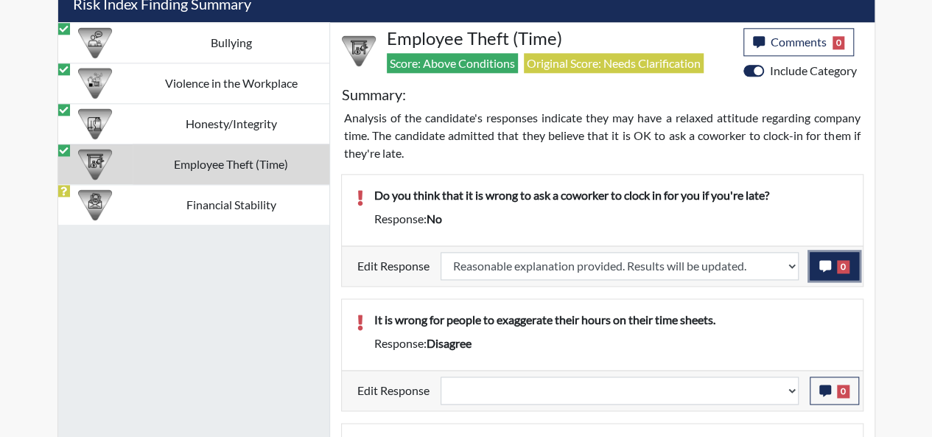
click at [841, 263] on span "0" at bounding box center [843, 266] width 13 height 13
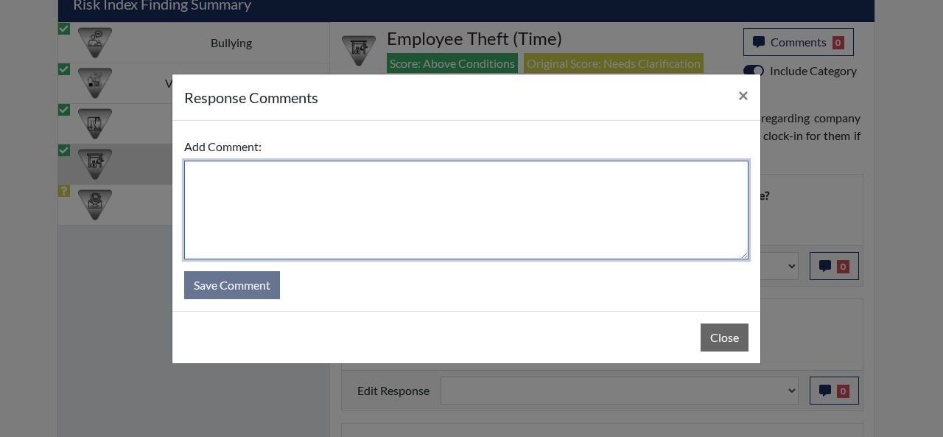
click at [259, 178] on textarea at bounding box center [466, 210] width 564 height 99
click at [228, 171] on textarea "hit worn andwer" at bounding box center [466, 210] width 564 height 99
click at [261, 171] on textarea "hit wrong andwer" at bounding box center [466, 210] width 564 height 99
type textarea "hit wrong answer"
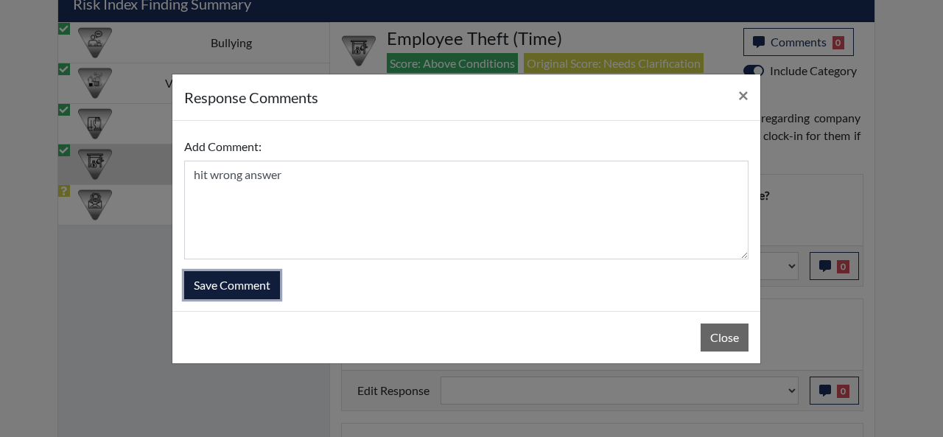
click at [237, 288] on button "Save Comment" at bounding box center [232, 285] width 96 height 28
select select
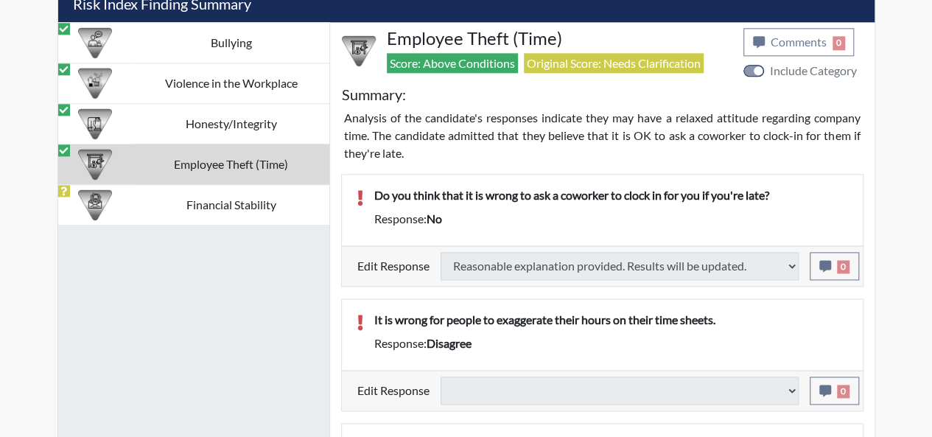
select select
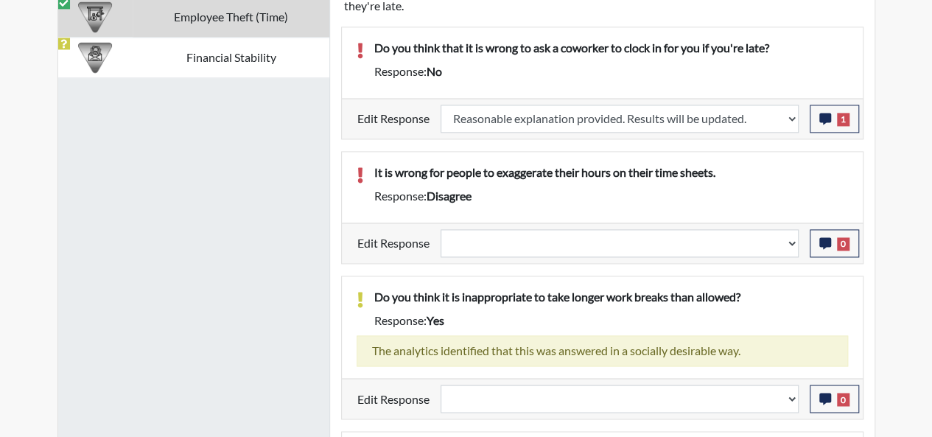
scroll to position [1092, 0]
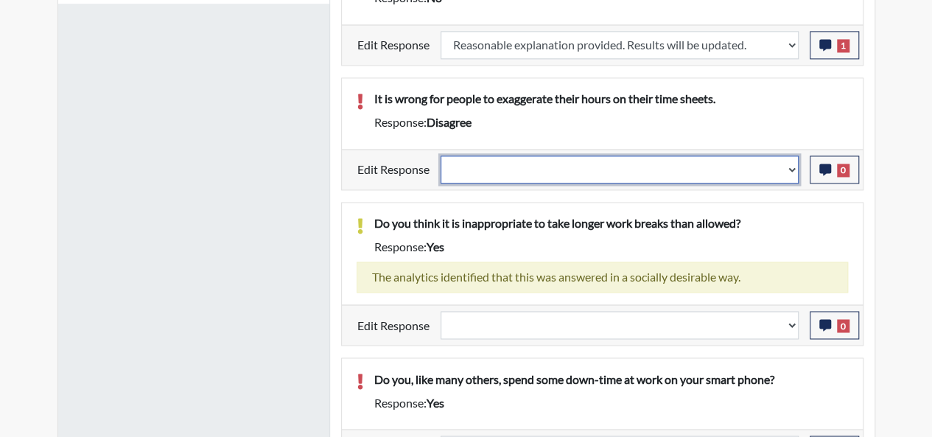
click at [796, 158] on select "Question is not relevant. Results will be updated. Reasonable explanation provi…" at bounding box center [620, 169] width 358 height 28
select select "reasonable-explanation-provided"
click at [441, 155] on select "Question is not relevant. Results will be updated. Reasonable explanation provi…" at bounding box center [620, 169] width 358 height 28
select select
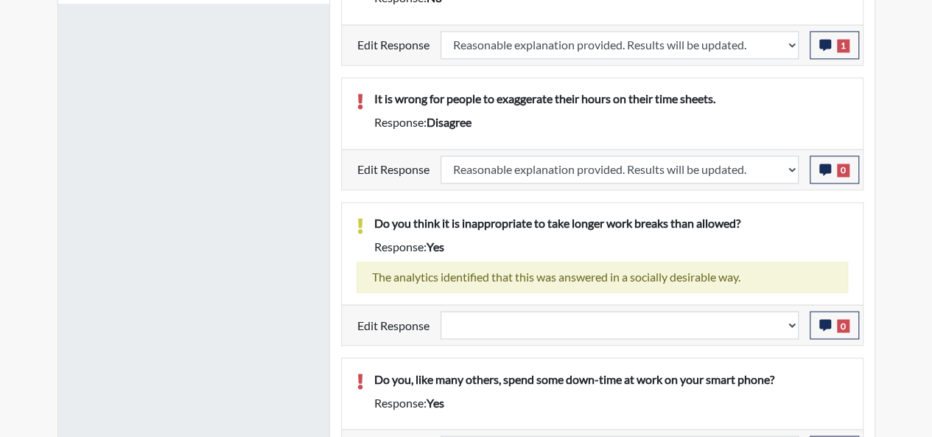
select select
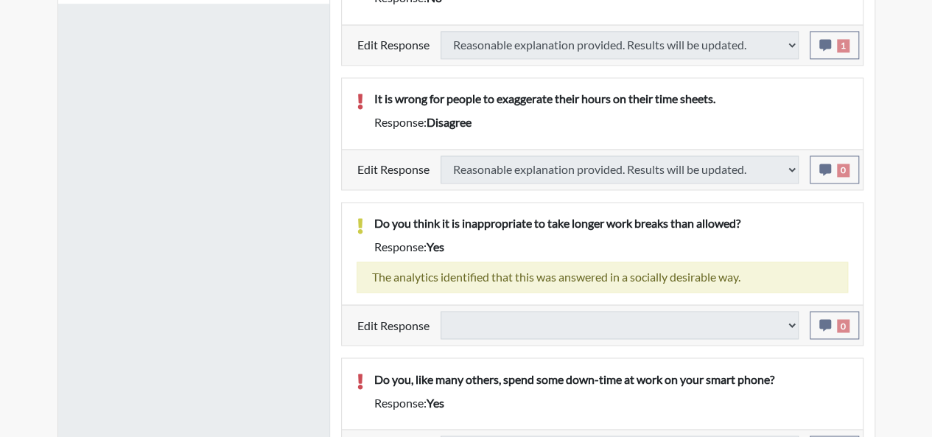
select select
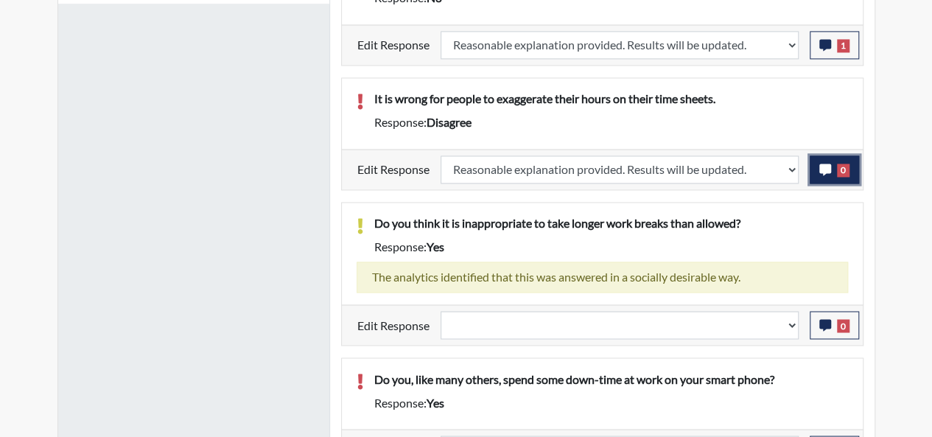
scroll to position [245, 613]
click at [841, 164] on span "0" at bounding box center [843, 170] width 13 height 13
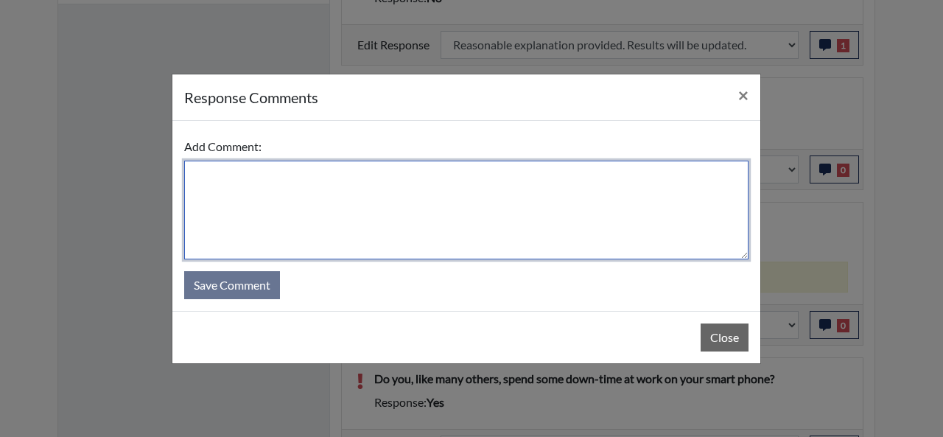
click at [217, 172] on textarea at bounding box center [466, 210] width 564 height 99
type textarea "m"
click at [226, 172] on textarea "hit worng answer" at bounding box center [466, 210] width 564 height 99
type textarea "hit wrong answer"
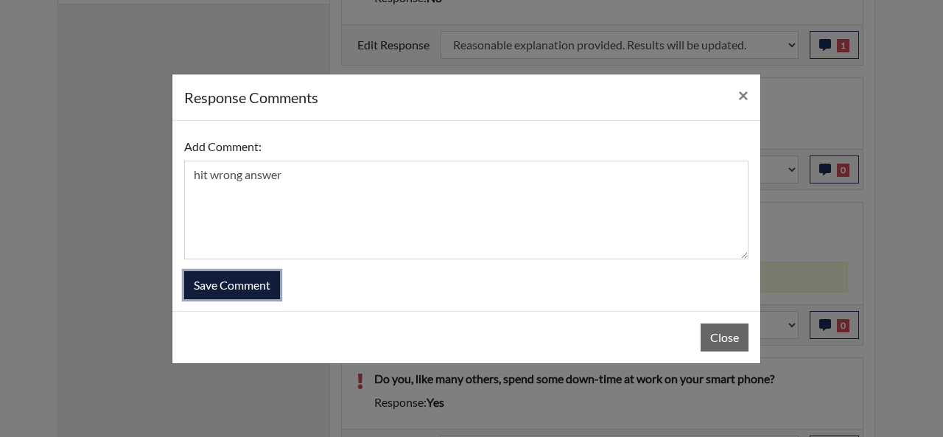
click at [239, 284] on button "Save Comment" at bounding box center [232, 285] width 96 height 28
select select
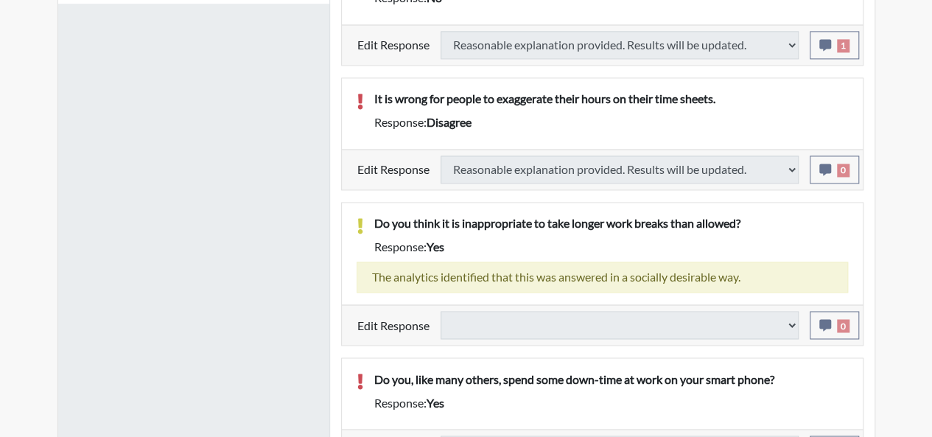
select select
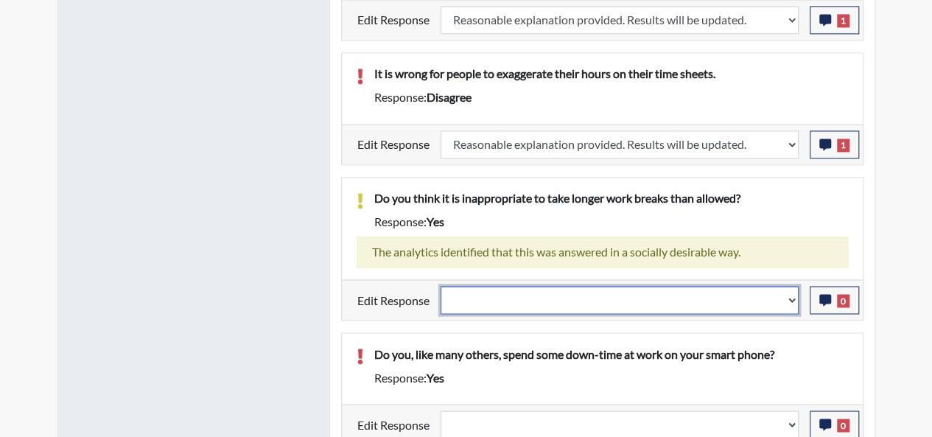
click at [788, 286] on select "Question is not relevant. Results will be updated. Reasonable explanation provi…" at bounding box center [620, 300] width 358 height 28
select select "reasonable-explanation-provided"
click at [441, 286] on select "Question is not relevant. Results will be updated. Reasonable explanation provi…" at bounding box center [620, 300] width 358 height 28
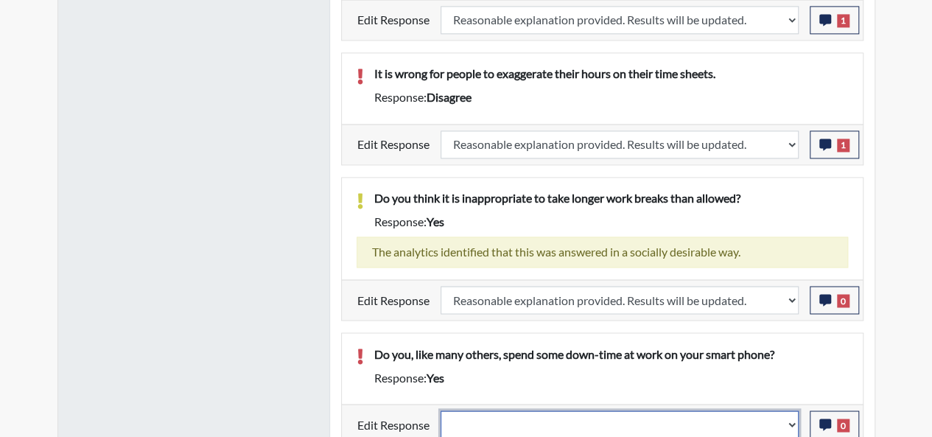
click at [793, 412] on select "Question is not relevant. Results will be updated. Reasonable explanation provi…" at bounding box center [620, 424] width 358 height 28
select select "reasonable-explanation-provided"
click at [441, 410] on select "Question is not relevant. Results will be updated. Reasonable explanation provi…" at bounding box center [620, 424] width 358 height 28
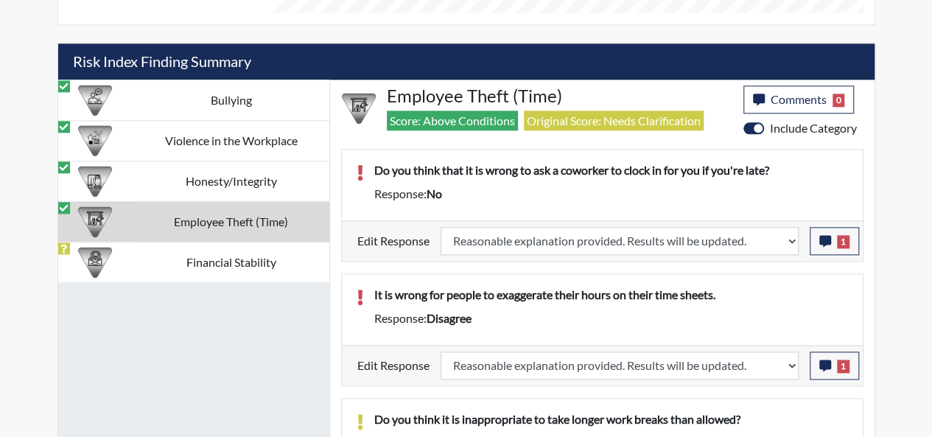
scroll to position [961, 0]
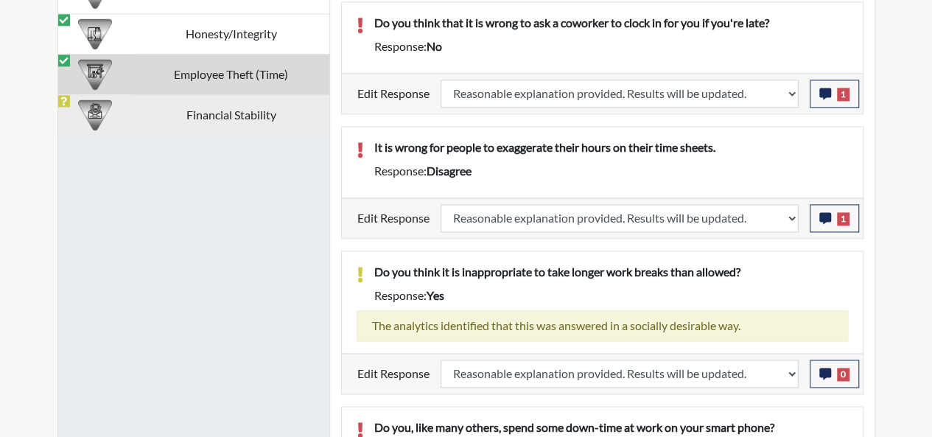
click at [234, 111] on td "Financial Stability" at bounding box center [231, 114] width 196 height 41
select select
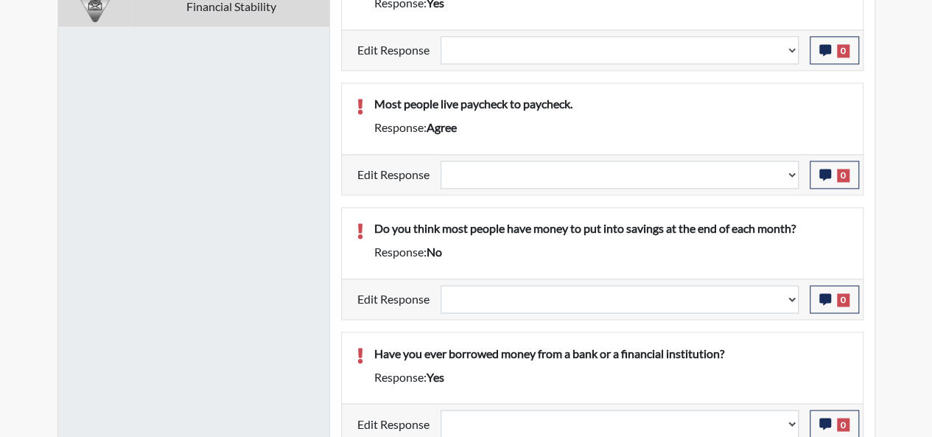
scroll to position [774, 0]
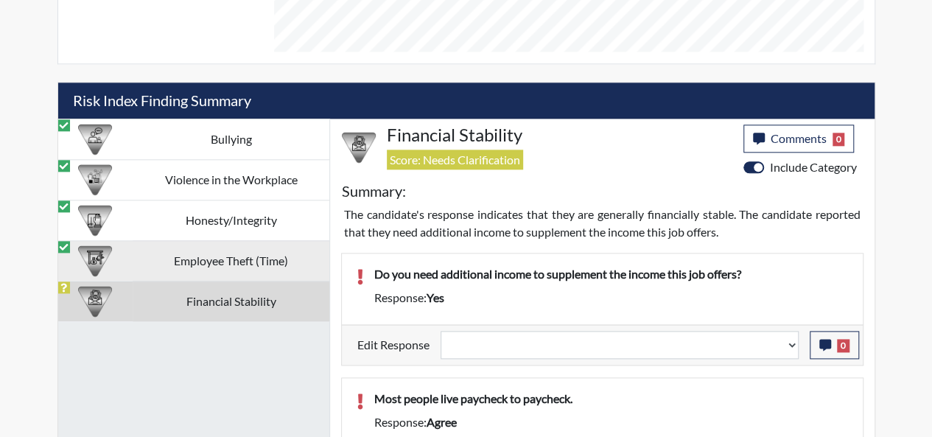
click at [236, 255] on td "Employee Theft (Time)" at bounding box center [231, 260] width 196 height 41
select select "reasonable-explanation-provided"
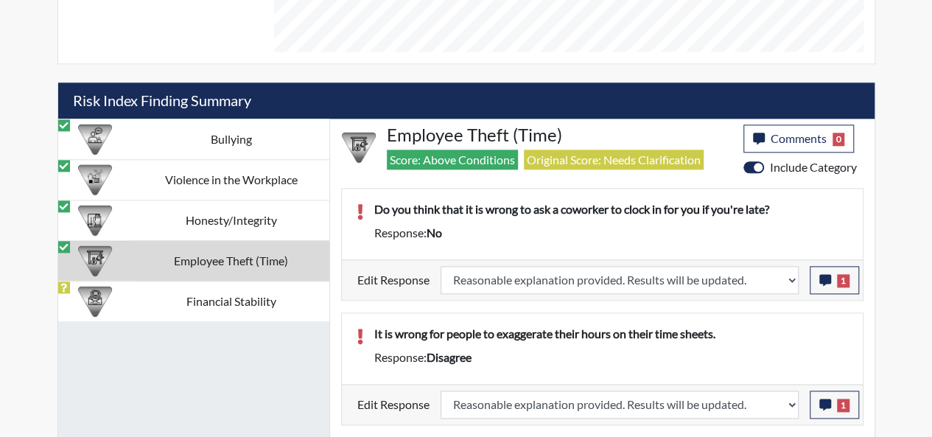
click at [240, 246] on td "Employee Theft (Time)" at bounding box center [231, 260] width 196 height 41
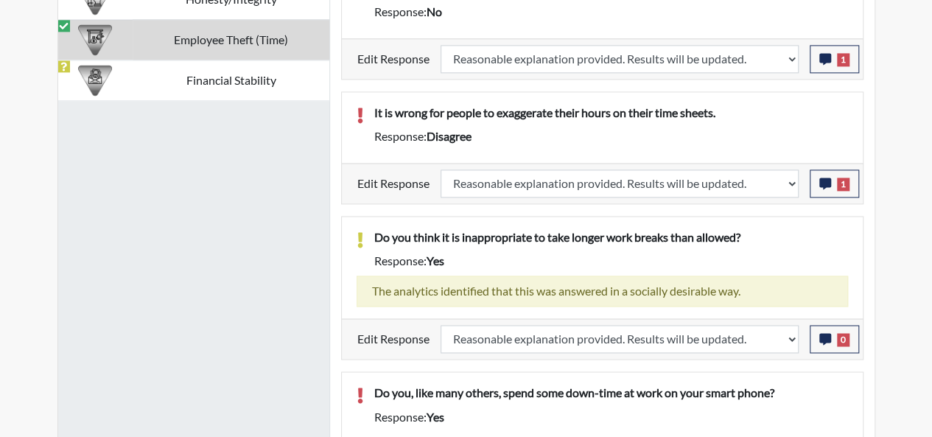
scroll to position [1034, 0]
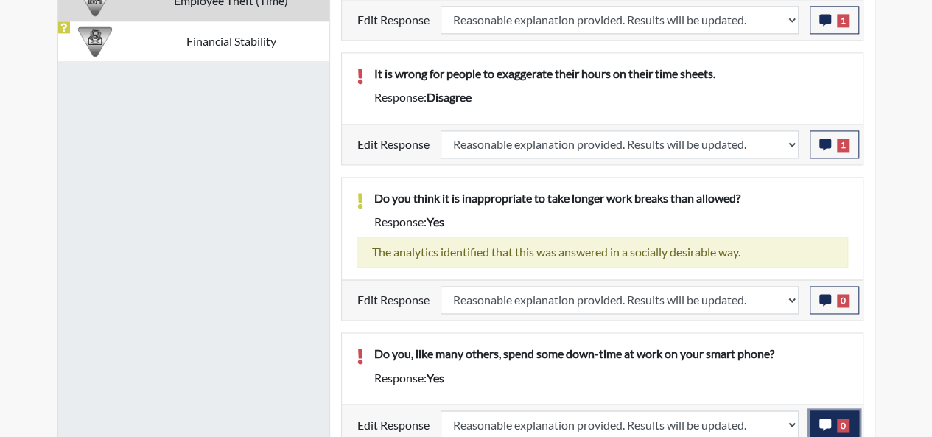
click at [843, 418] on span "0" at bounding box center [843, 424] width 13 height 13
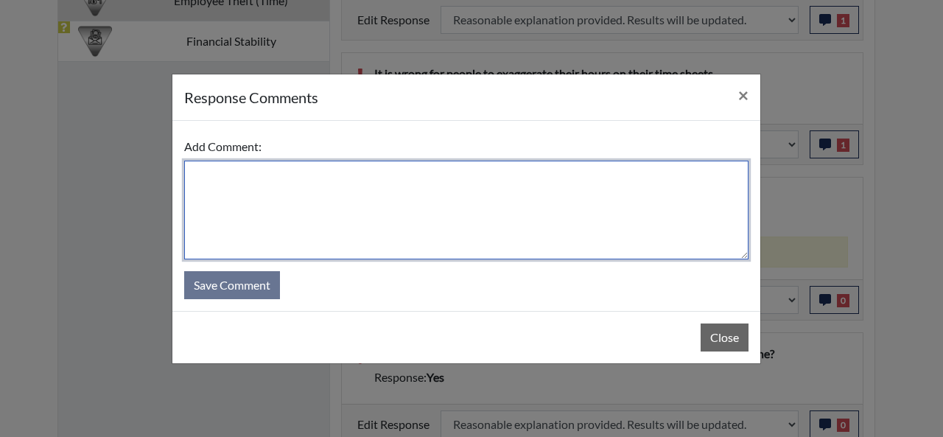
click at [195, 184] on textarea at bounding box center [466, 210] width 564 height 99
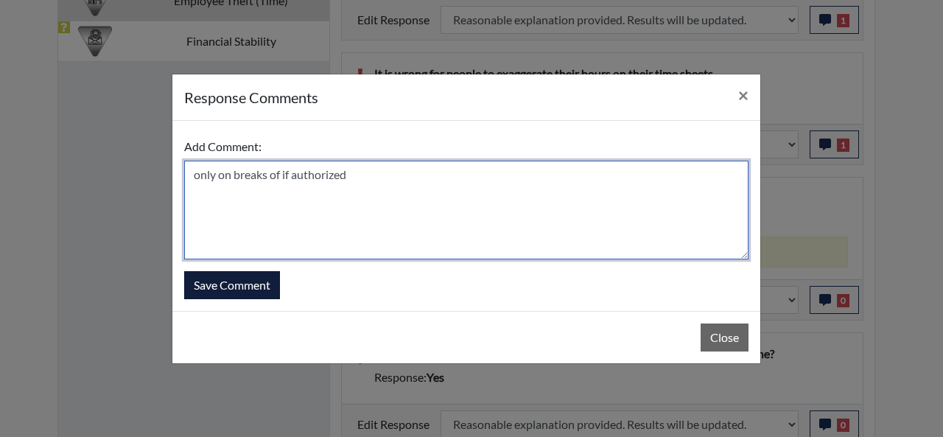
type textarea "only on breaks of if authorized"
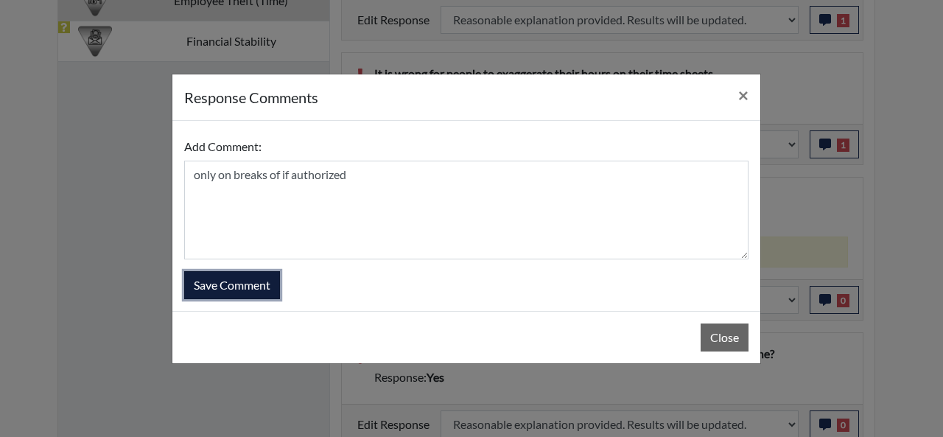
click at [259, 278] on button "Save Comment" at bounding box center [232, 285] width 96 height 28
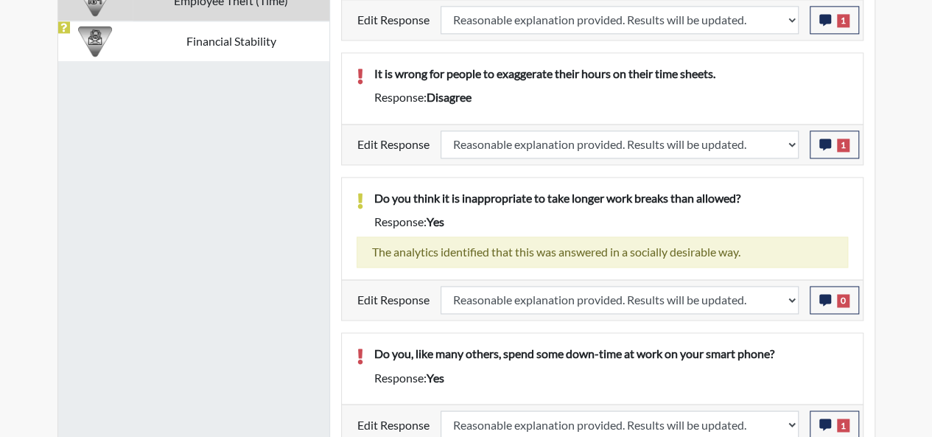
scroll to position [887, 0]
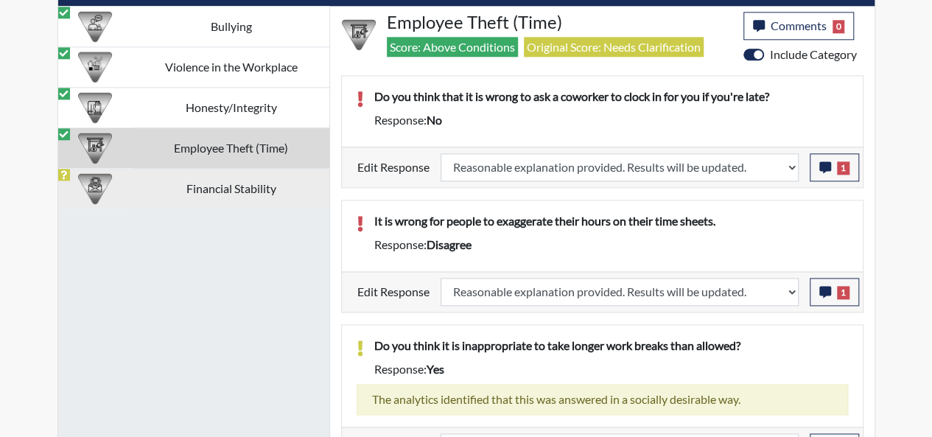
click at [248, 184] on td "Financial Stability" at bounding box center [231, 188] width 196 height 41
select select
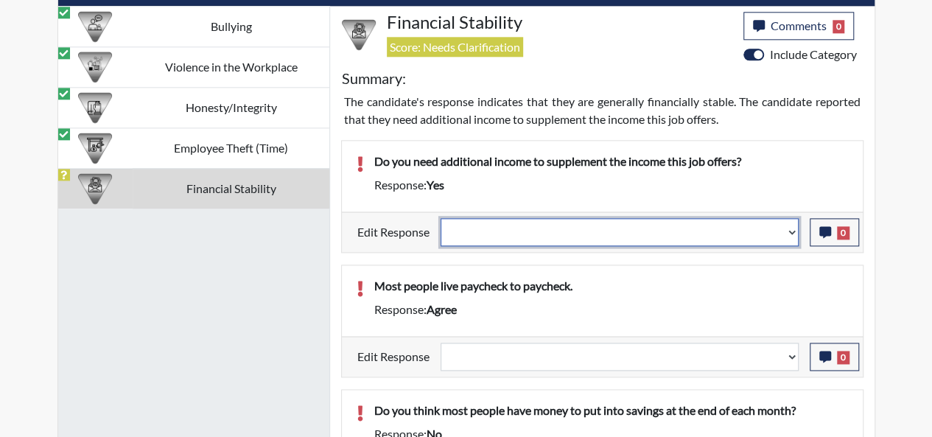
click at [794, 225] on select "Question is not relevant. Results will be updated. Reasonable explanation provi…" at bounding box center [620, 232] width 358 height 28
select select "reasonable-explanation-provided"
click at [441, 218] on select "Question is not relevant. Results will be updated. Reasonable explanation provi…" at bounding box center [620, 232] width 358 height 28
select select
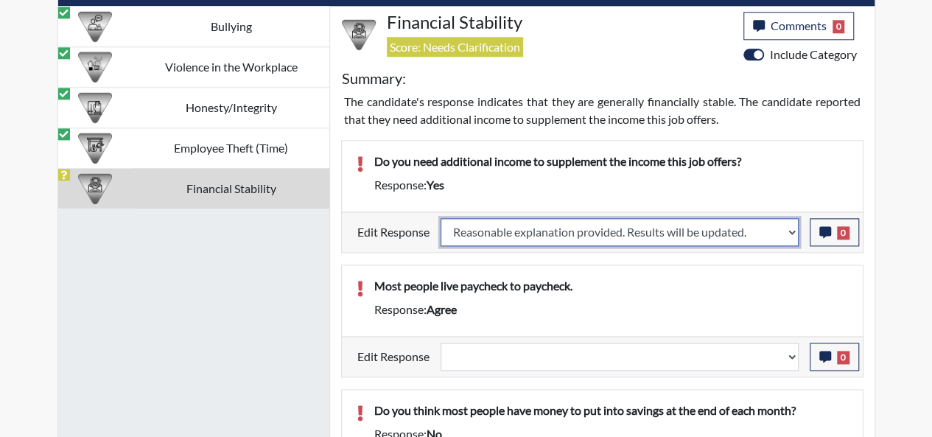
select select
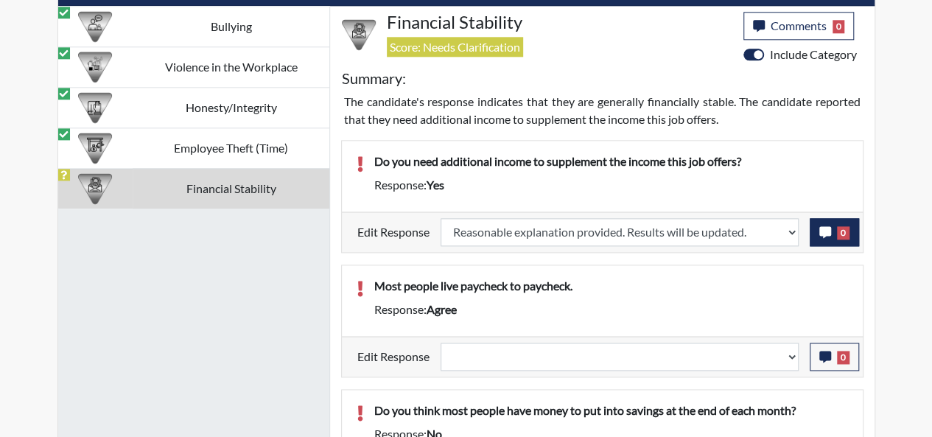
select select
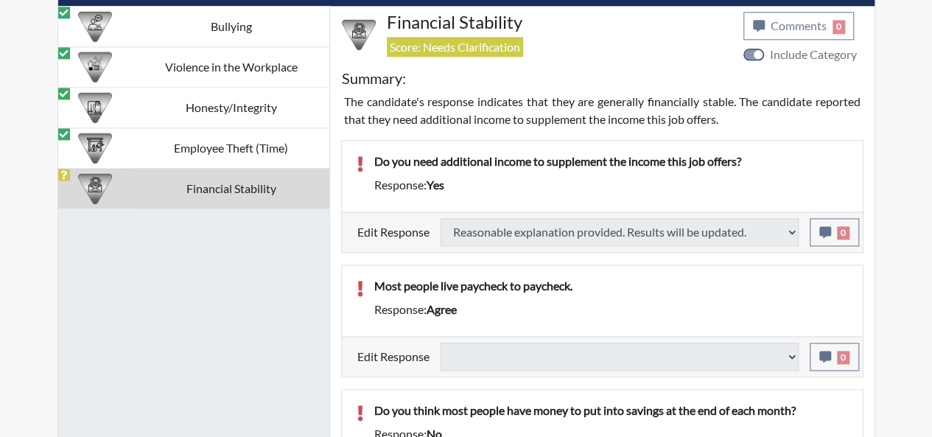
type input "Above Conditions"
select select
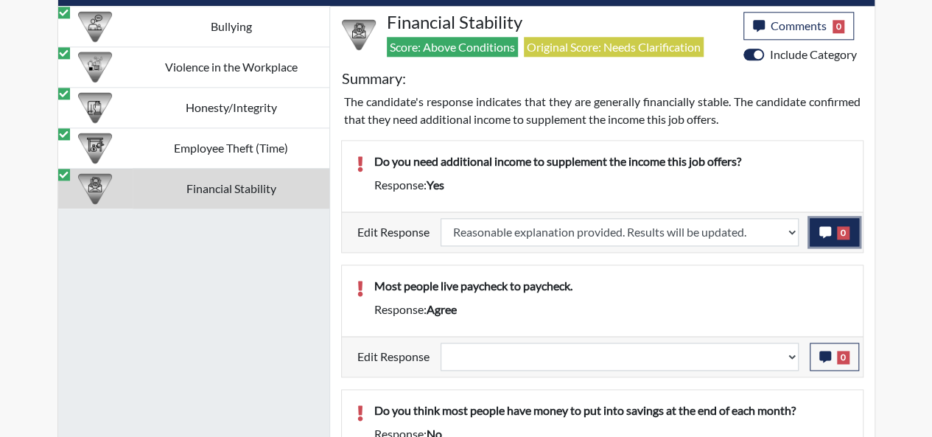
scroll to position [245, 613]
click at [847, 228] on span "0" at bounding box center [843, 232] width 13 height 13
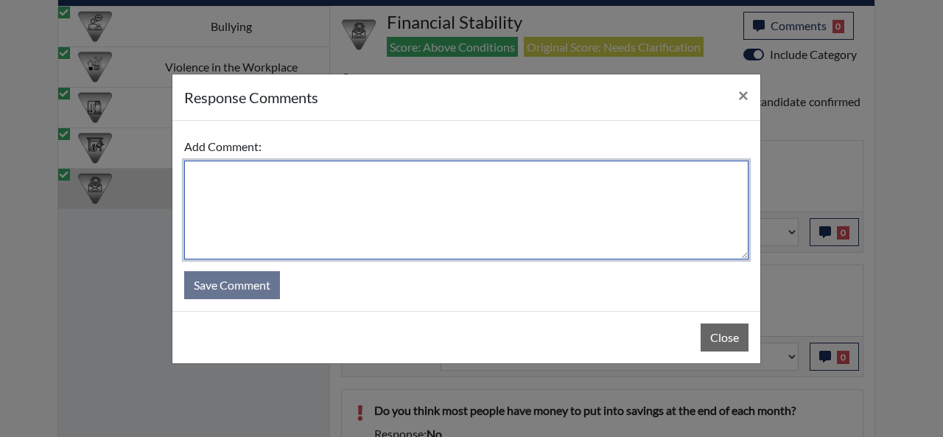
click at [223, 175] on textarea at bounding box center [466, 210] width 564 height 99
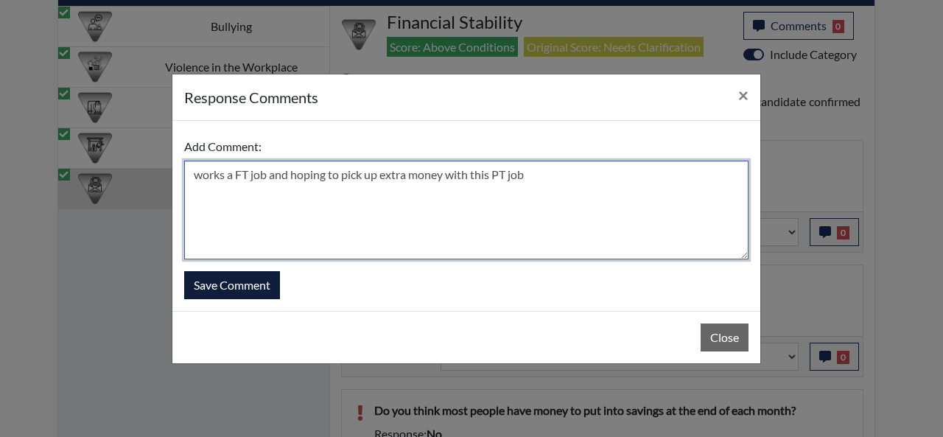
type textarea "works a FT job and hoping to pick up extra money with this PT job"
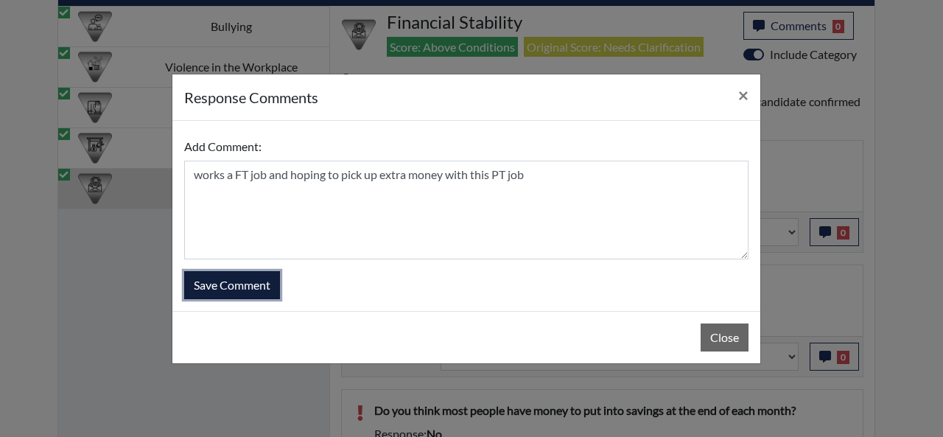
click at [234, 291] on button "Save Comment" at bounding box center [232, 285] width 96 height 28
select select
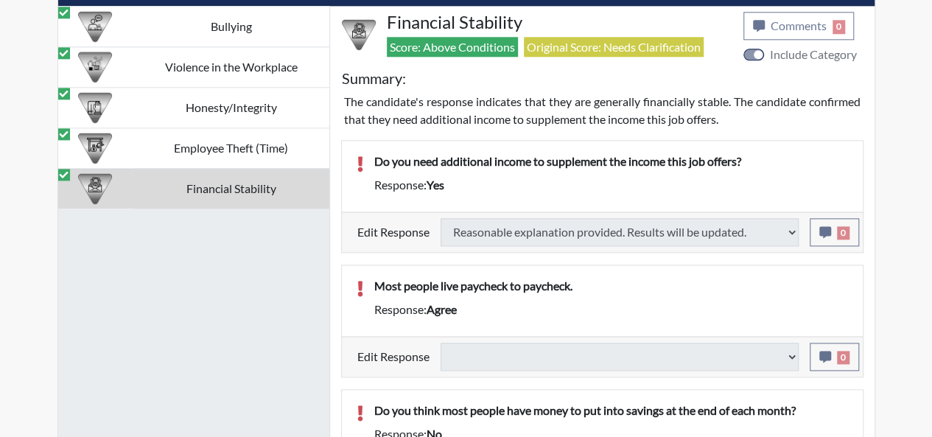
select select
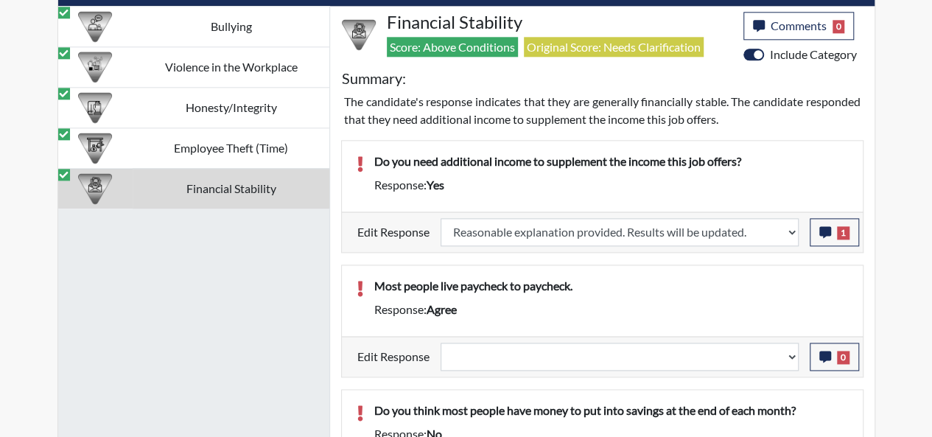
scroll to position [961, 0]
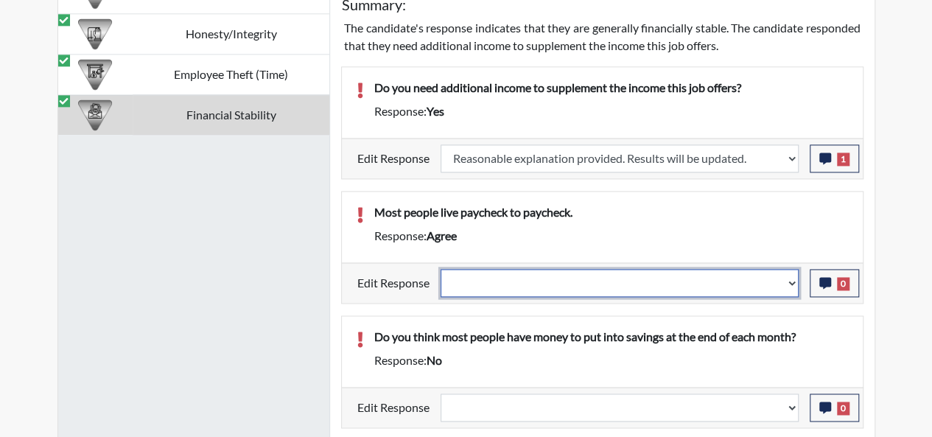
click at [788, 269] on select "Question is not relevant. Results will be updated. Reasonable explanation provi…" at bounding box center [620, 283] width 358 height 28
select select "reasonable-explanation-provided"
click at [441, 269] on select "Question is not relevant. Results will be updated. Reasonable explanation provi…" at bounding box center [620, 283] width 358 height 28
select select
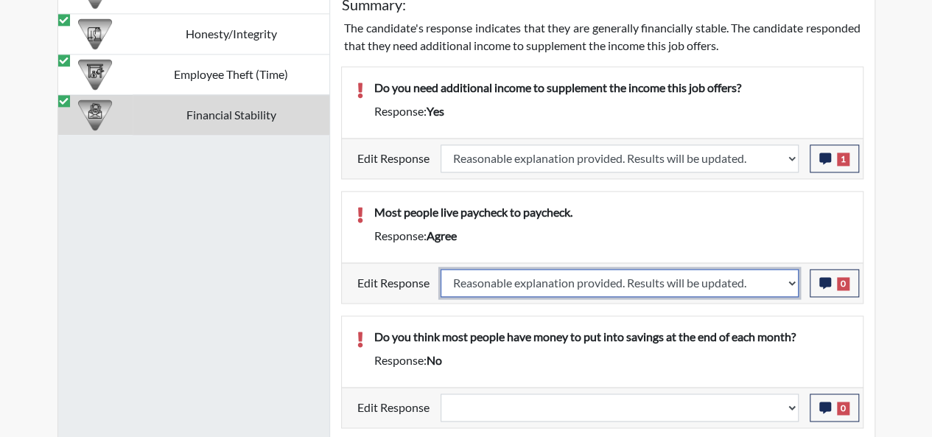
scroll to position [1069, 0]
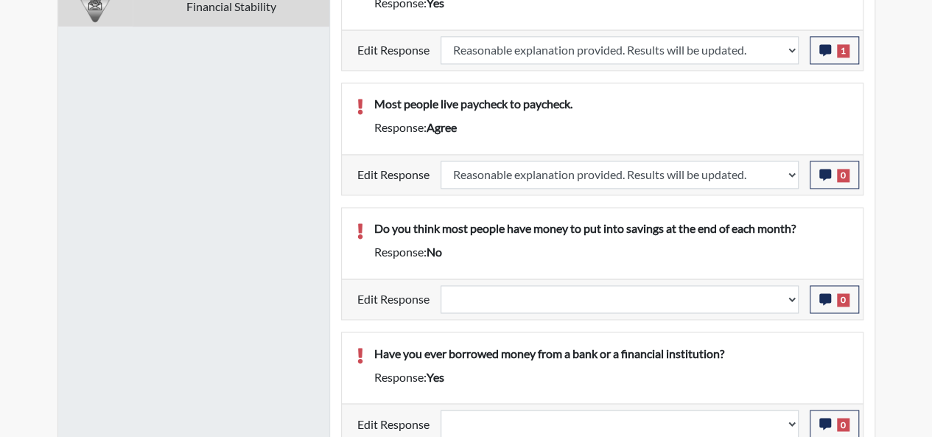
select select
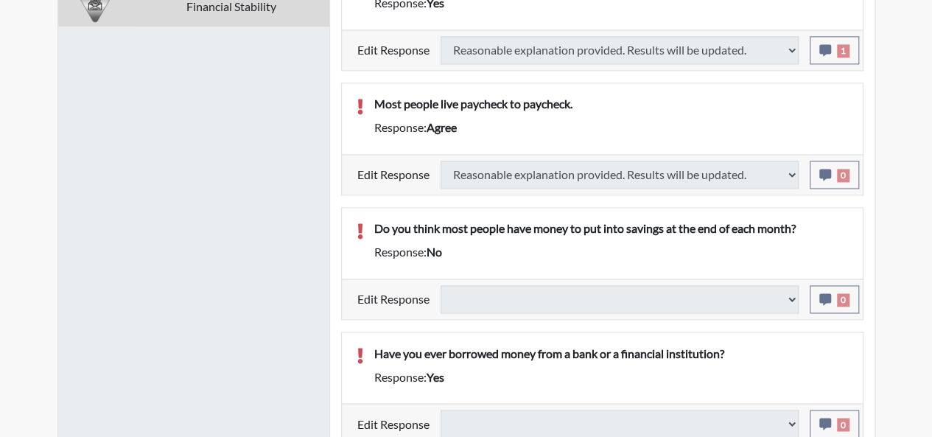
select select
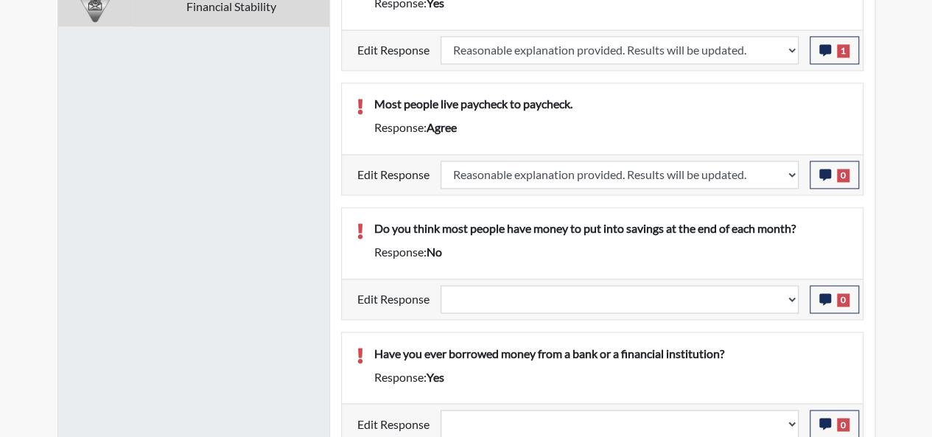
scroll to position [245, 613]
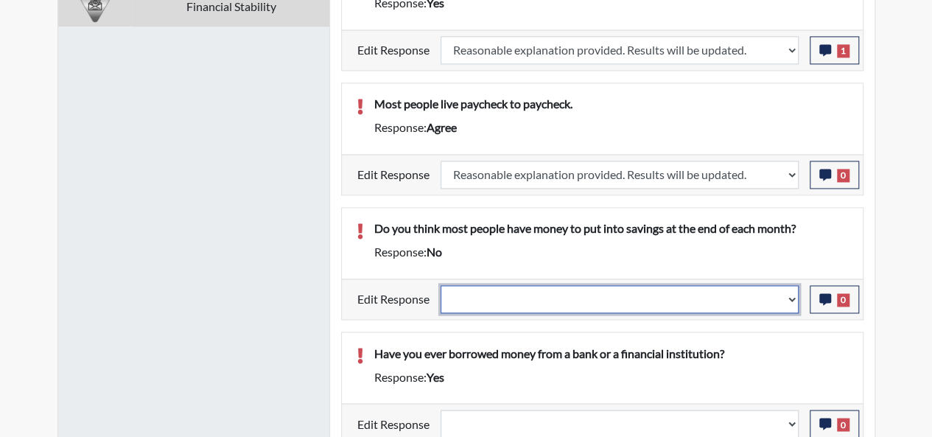
click at [796, 285] on select "Question is not relevant. Results will be updated. Reasonable explanation provi…" at bounding box center [620, 299] width 358 height 28
select select "reasonable-explanation-provided"
click at [441, 285] on select "Question is not relevant. Results will be updated. Reasonable explanation provi…" at bounding box center [620, 299] width 358 height 28
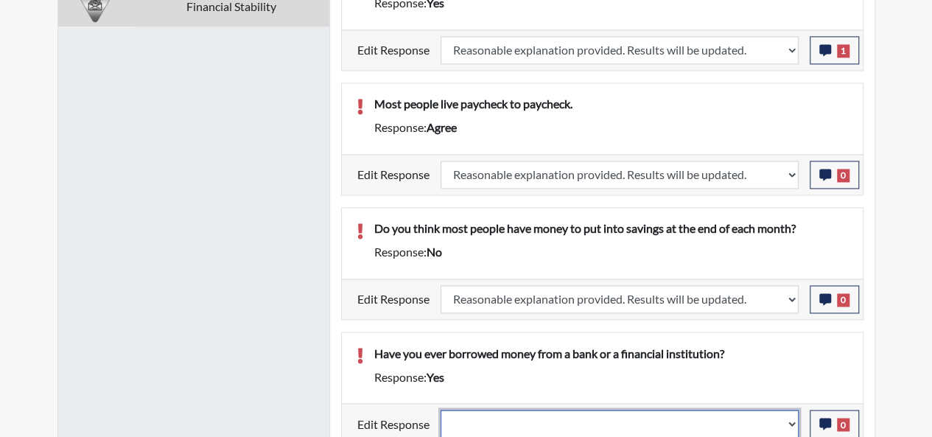
click at [791, 416] on select "Question is not relevant. Results will be updated. Reasonable explanation provi…" at bounding box center [620, 424] width 358 height 28
select select "reasonable-explanation-provided"
click at [441, 410] on select "Question is not relevant. Results will be updated. Reasonable explanation provi…" at bounding box center [620, 424] width 358 height 28
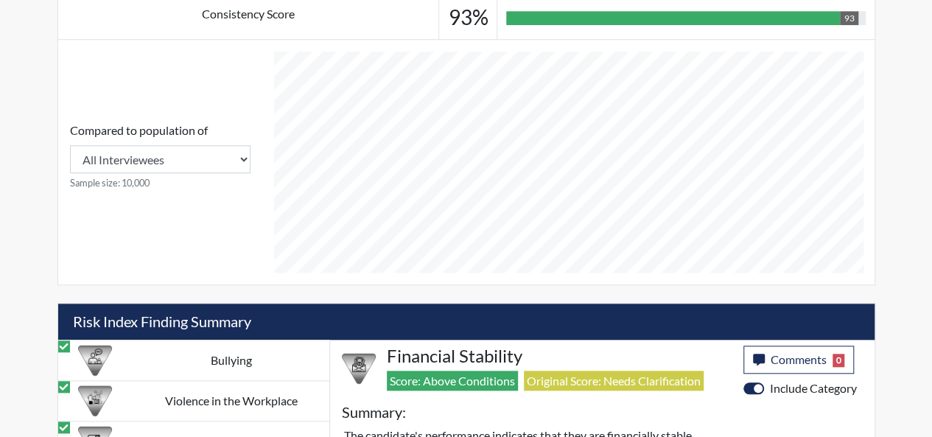
scroll to position [848, 0]
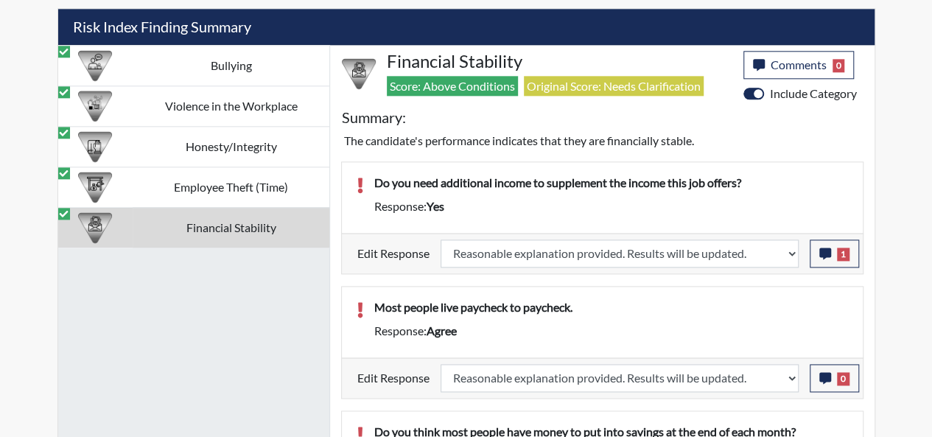
click at [136, 217] on td "Financial Stability" at bounding box center [231, 227] width 196 height 41
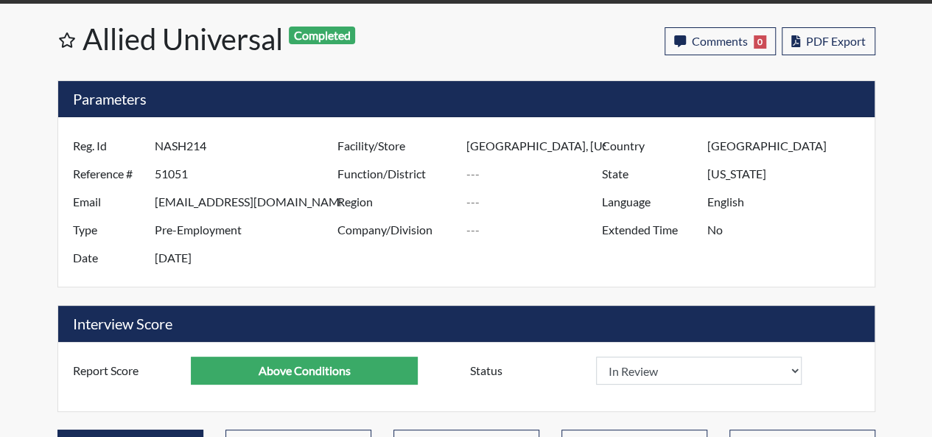
scroll to position [0, 0]
